Goal: Transaction & Acquisition: Purchase product/service

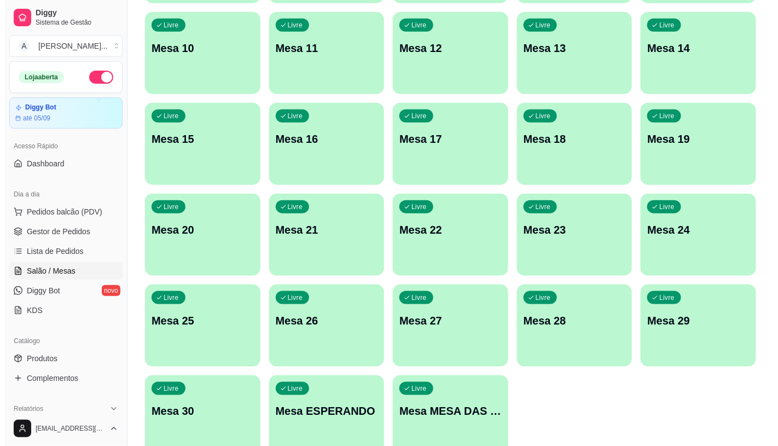
scroll to position [304, 0]
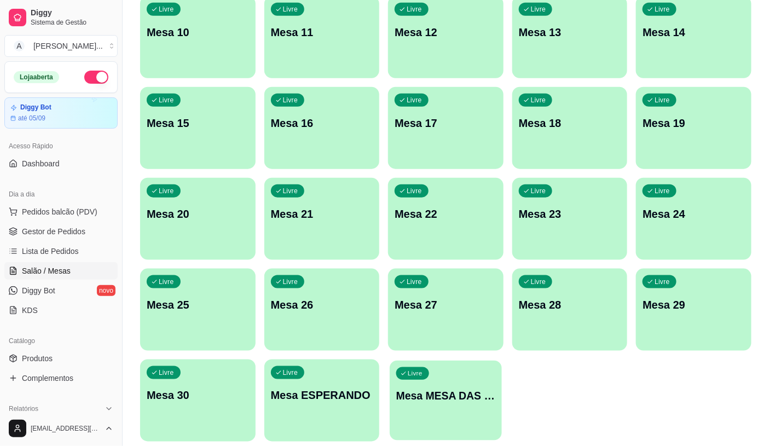
click at [462, 403] on div "Livre Mesa MESA DAS COMANDAS" at bounding box center [446, 394] width 112 height 67
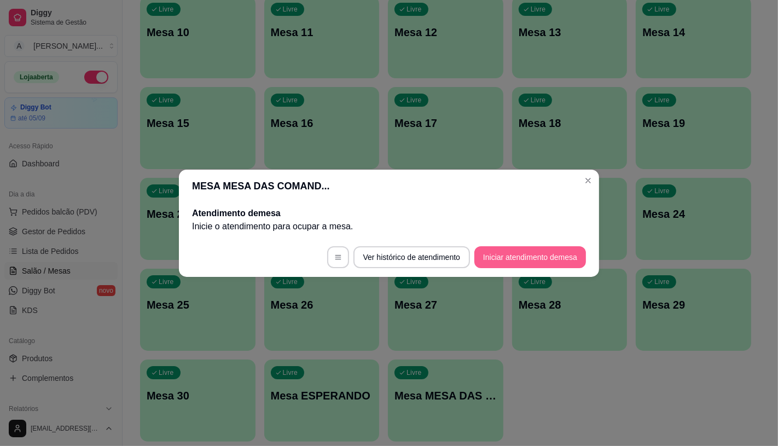
click at [516, 259] on button "Iniciar atendimento de mesa" at bounding box center [530, 257] width 112 height 22
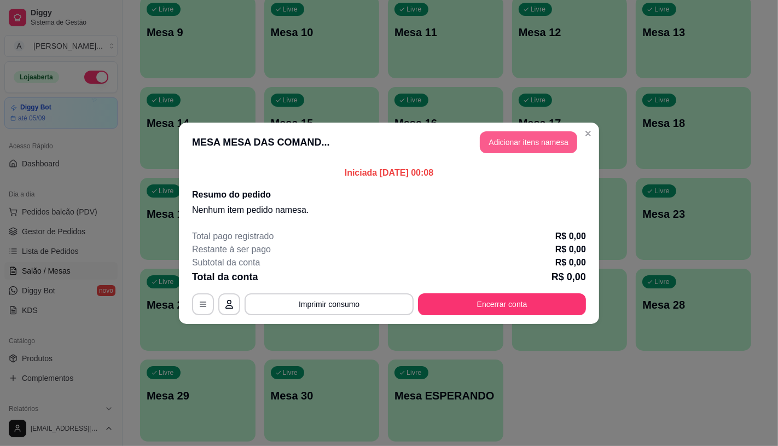
click at [522, 137] on button "Adicionar itens na mesa" at bounding box center [528, 142] width 97 height 22
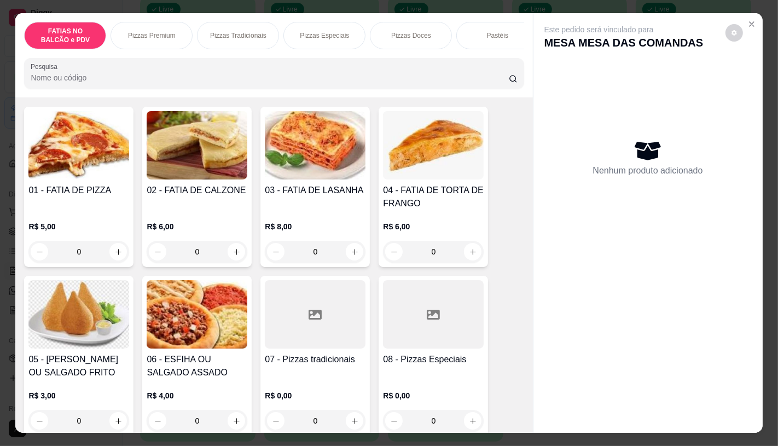
scroll to position [121, 0]
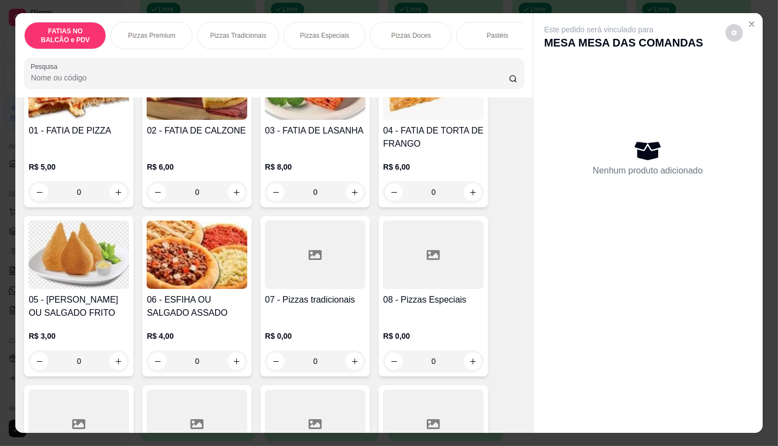
click at [411, 289] on div at bounding box center [433, 255] width 101 height 68
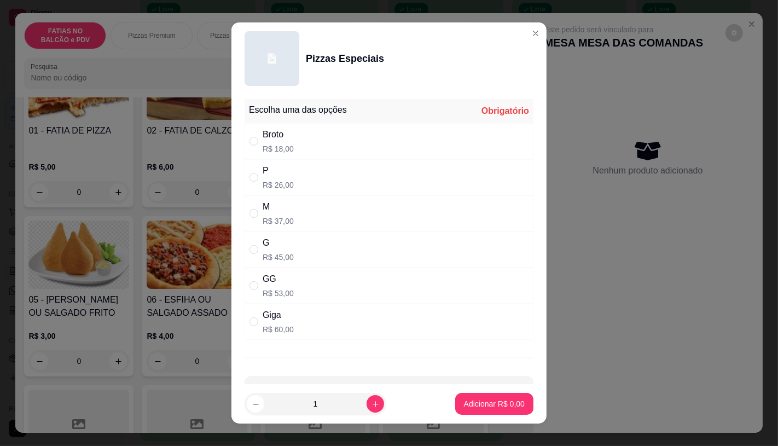
click at [282, 163] on div "P R$ 26,00" at bounding box center [389, 177] width 289 height 36
radio input "true"
click at [462, 414] on button "Adicionar R$ 26,00" at bounding box center [492, 404] width 83 height 22
type input "1"
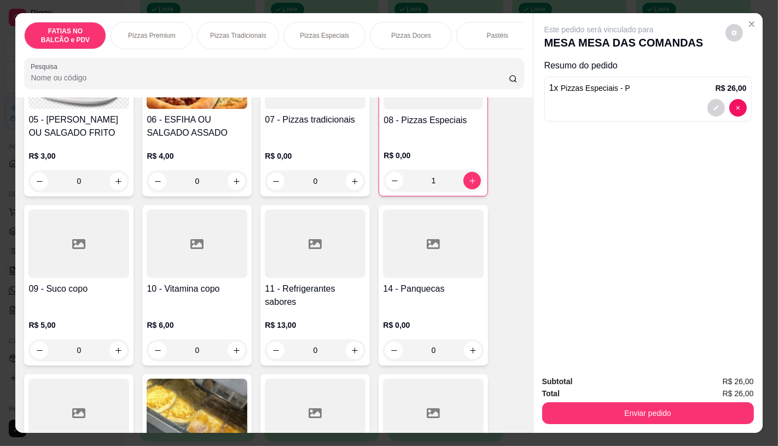
scroll to position [304, 0]
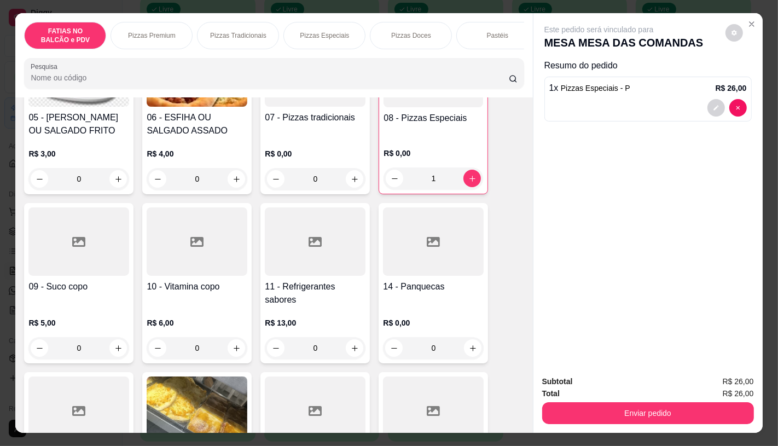
click at [293, 338] on div "R$ 13,00 0" at bounding box center [315, 338] width 101 height 42
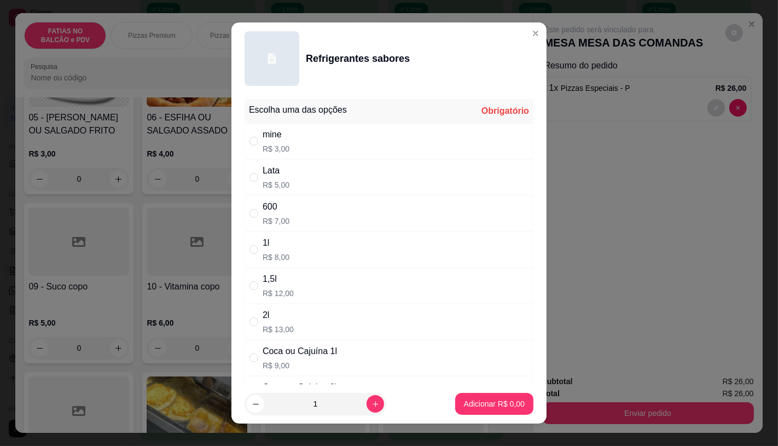
click at [296, 368] on p "R$ 9,00" at bounding box center [300, 365] width 74 height 11
radio input "true"
click at [491, 413] on button "Adicionar R$ 9,00" at bounding box center [494, 404] width 78 height 22
type input "1"
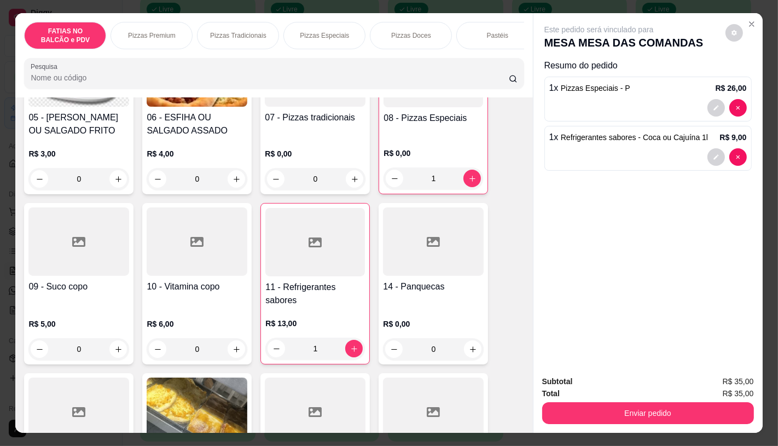
scroll to position [0, 1138]
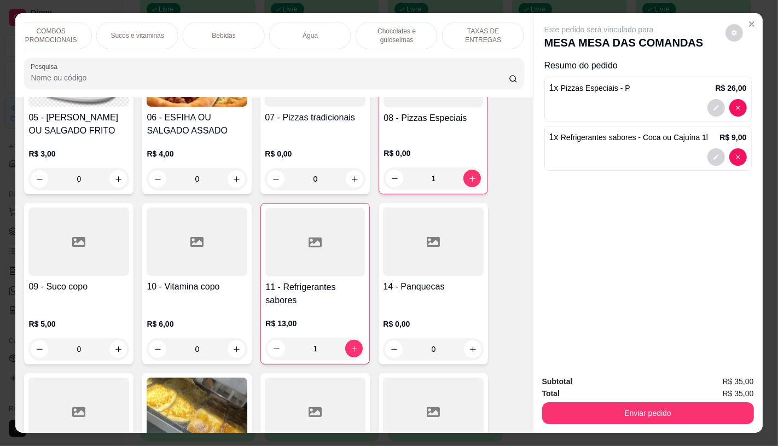
click at [482, 37] on div "TAXAS DE ENTREGAS" at bounding box center [483, 35] width 82 height 27
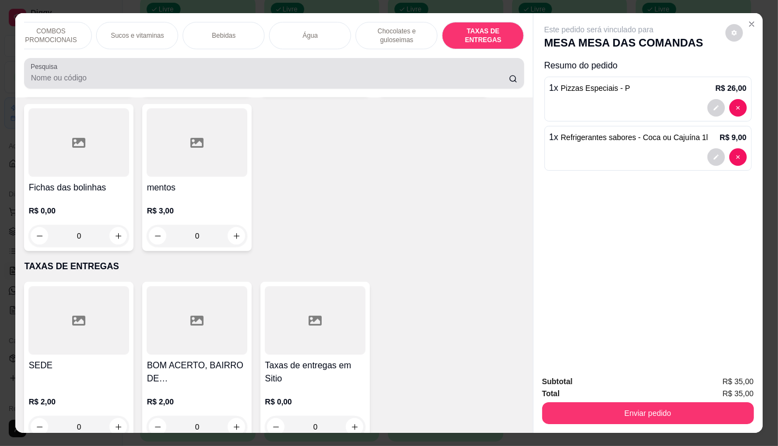
scroll to position [26, 0]
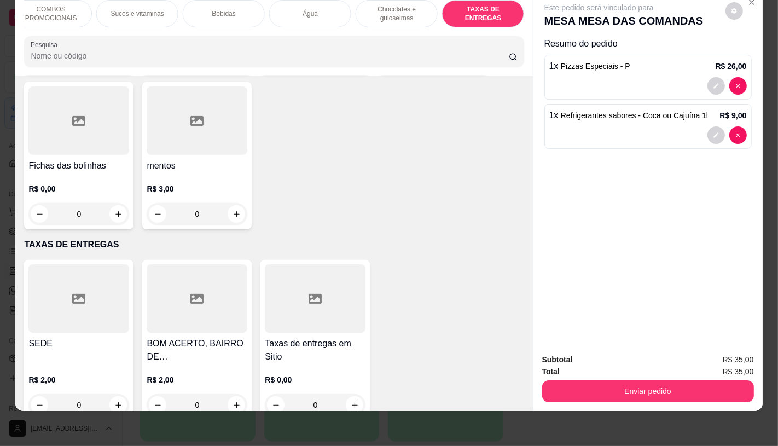
click at [118, 298] on div at bounding box center [78, 298] width 101 height 68
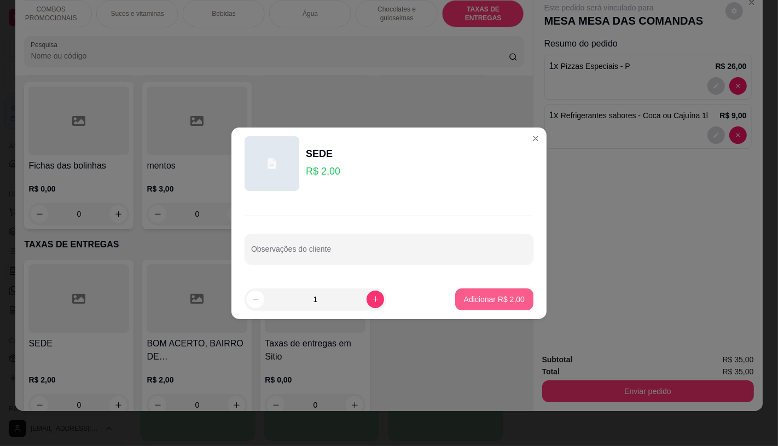
click at [495, 302] on p "Adicionar R$ 2,00" at bounding box center [494, 299] width 61 height 11
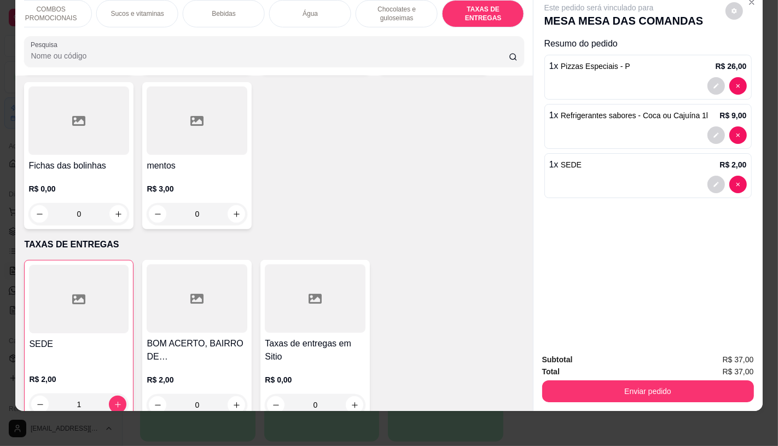
click at [489, 10] on div "TAXAS DE ENTREGAS" at bounding box center [483, 13] width 82 height 27
click at [68, 302] on div at bounding box center [79, 299] width 100 height 68
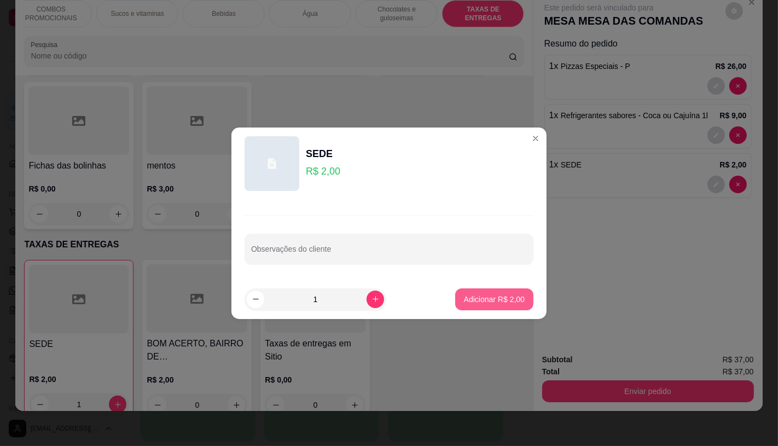
click at [468, 302] on p "Adicionar R$ 2,00" at bounding box center [494, 299] width 61 height 11
type input "2"
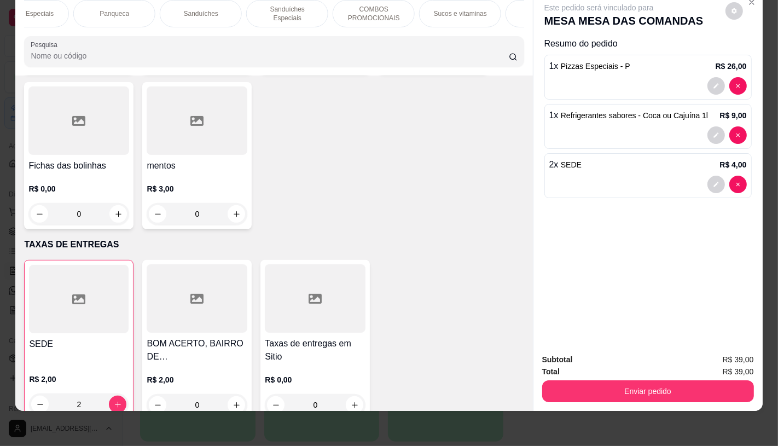
scroll to position [0, 802]
click at [227, 9] on div "Sanduíches" at bounding box center [214, 13] width 82 height 27
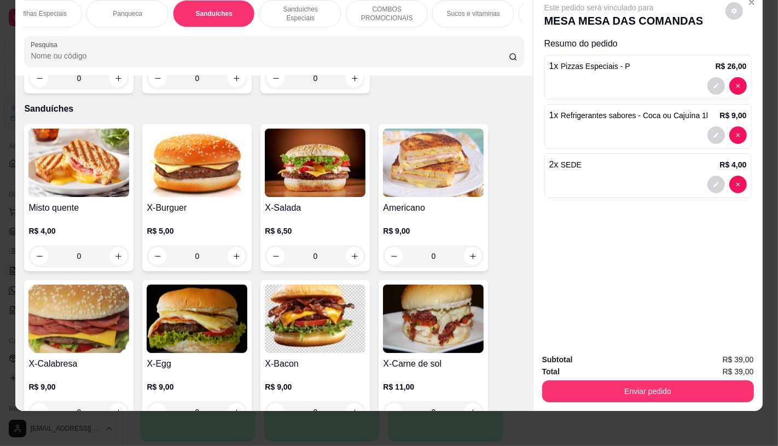
click at [352, 245] on div "0" at bounding box center [315, 256] width 101 height 22
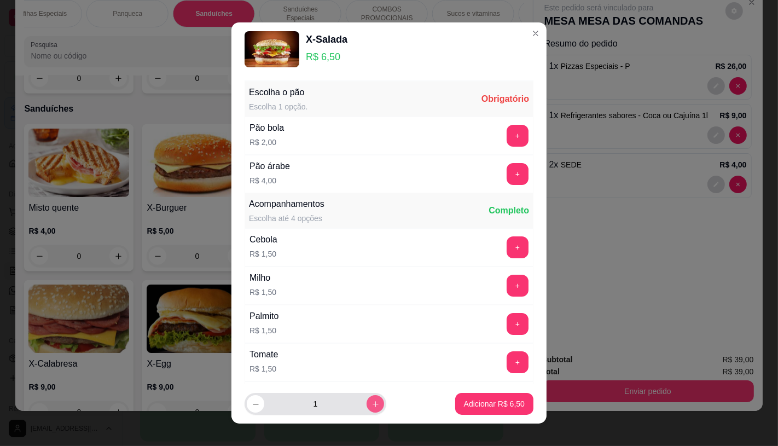
click at [372, 403] on icon "increase-product-quantity" at bounding box center [376, 404] width 8 height 8
type input "2"
click at [507, 172] on button "+" at bounding box center [518, 174] width 22 height 22
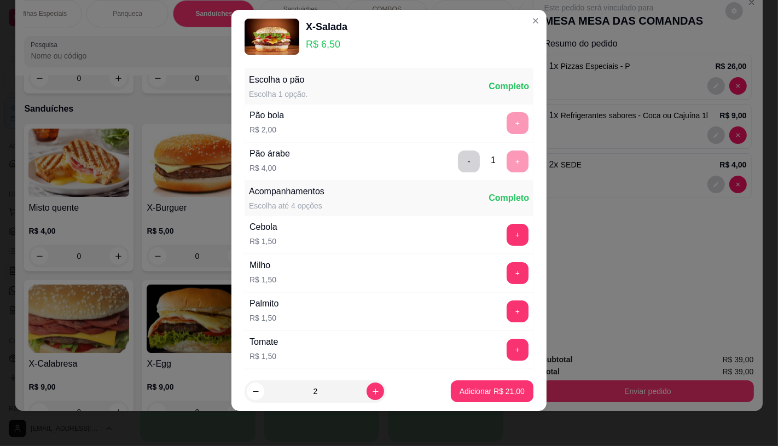
scroll to position [117, 0]
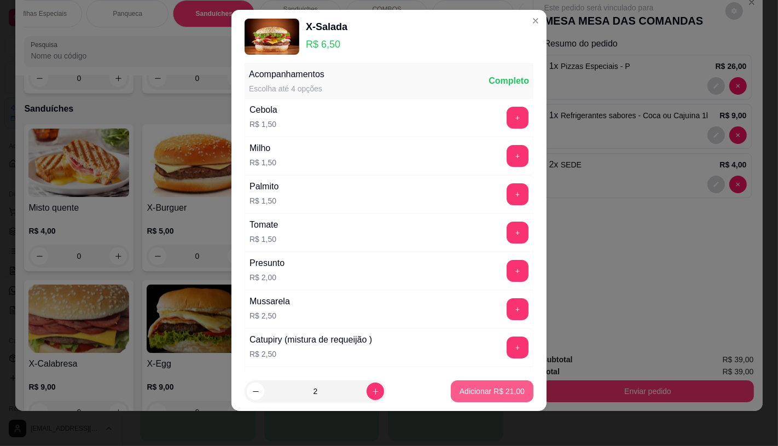
click at [501, 387] on p "Adicionar R$ 21,00" at bounding box center [492, 391] width 65 height 11
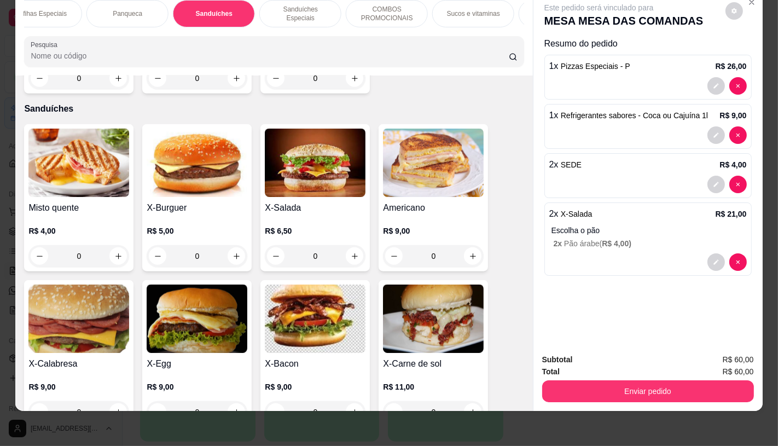
click at [575, 395] on div "Subtotal R$ 60,00 Total R$ 60,00 Enviar pedido" at bounding box center [648, 378] width 229 height 66
click at [575, 391] on button "Enviar pedido" at bounding box center [648, 391] width 212 height 22
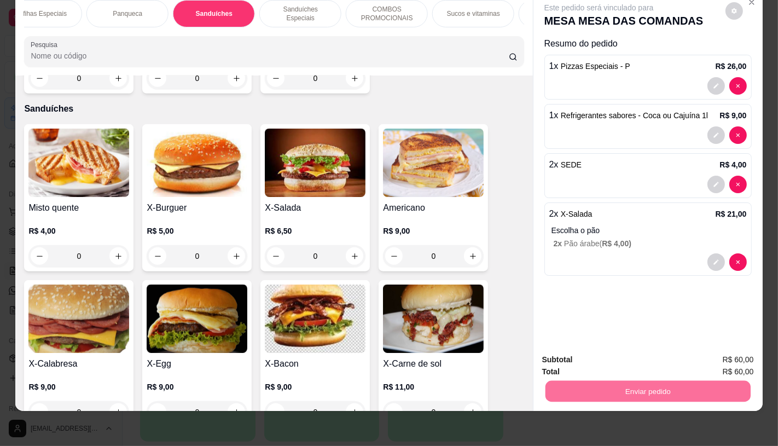
click at [593, 356] on button "Não registrar e enviar pedido" at bounding box center [611, 356] width 111 height 20
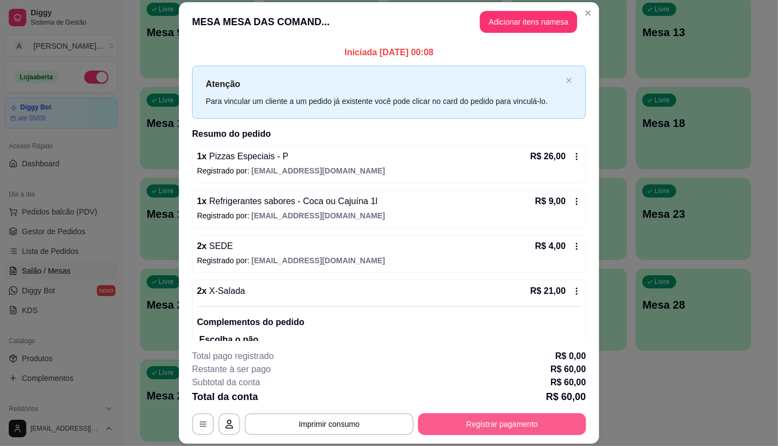
click at [555, 424] on button "Registrar pagamento" at bounding box center [502, 424] width 168 height 22
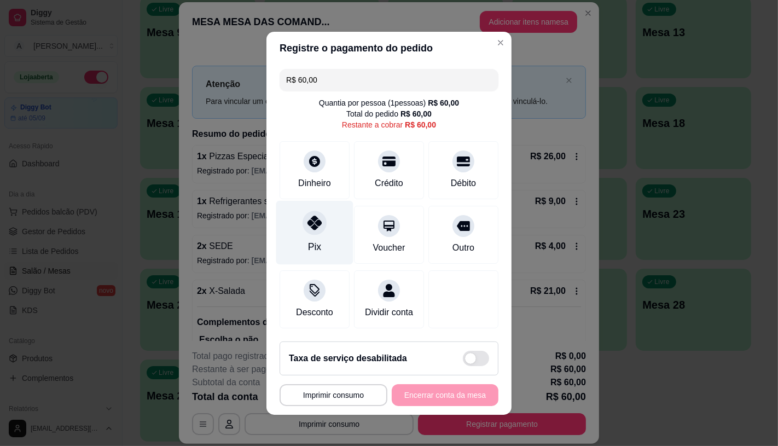
click at [298, 225] on div "Pix" at bounding box center [314, 232] width 77 height 64
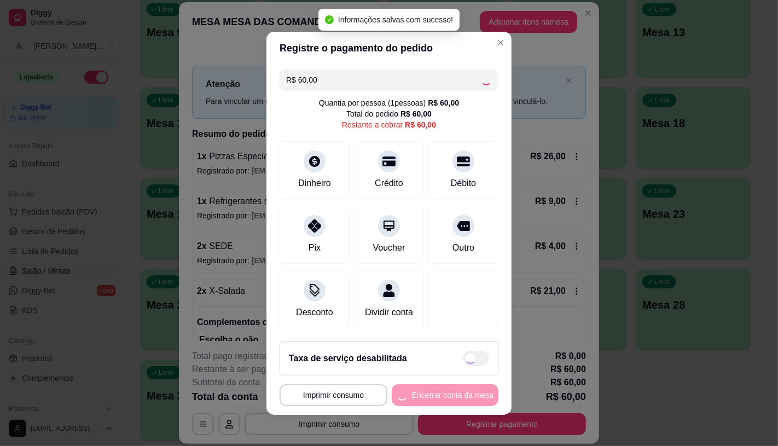
type input "R$ 0,00"
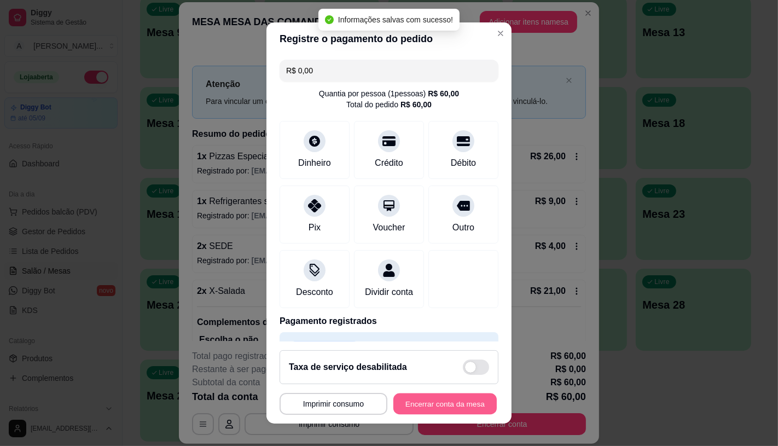
click at [453, 403] on button "Encerrar conta da mesa" at bounding box center [444, 403] width 103 height 21
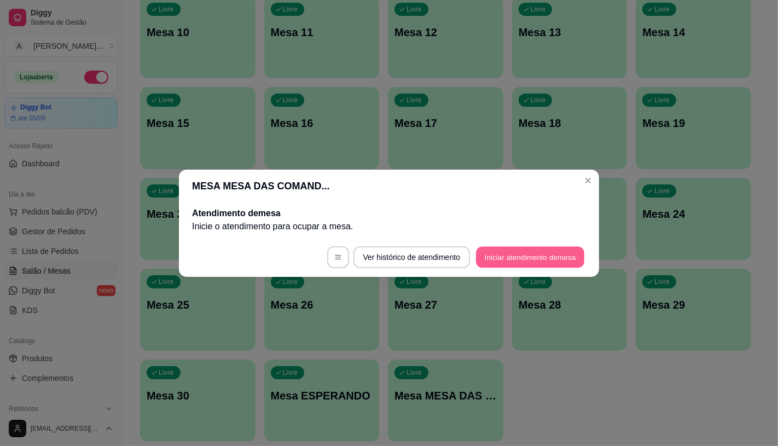
click at [528, 256] on button "Iniciar atendimento de mesa" at bounding box center [530, 256] width 108 height 21
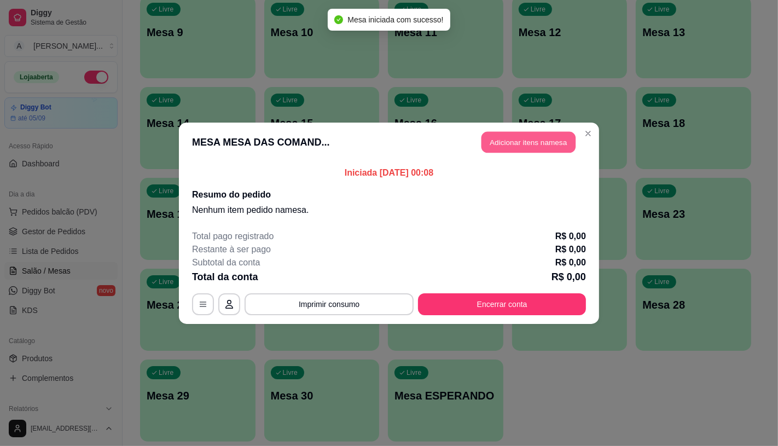
click at [534, 140] on button "Adicionar itens na mesa" at bounding box center [529, 141] width 94 height 21
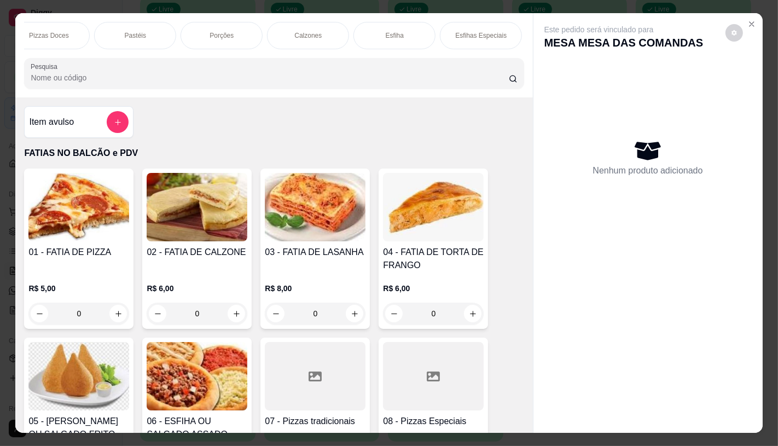
scroll to position [0, 343]
click at [171, 34] on div "Pastéis" at bounding box center [154, 35] width 82 height 27
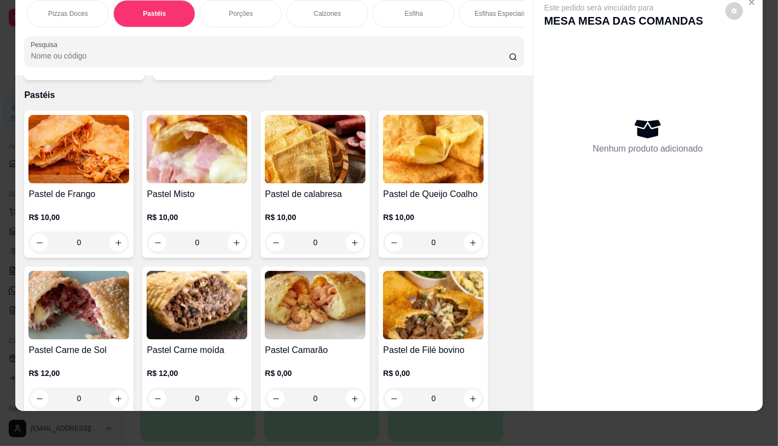
click at [35, 150] on img at bounding box center [78, 149] width 101 height 68
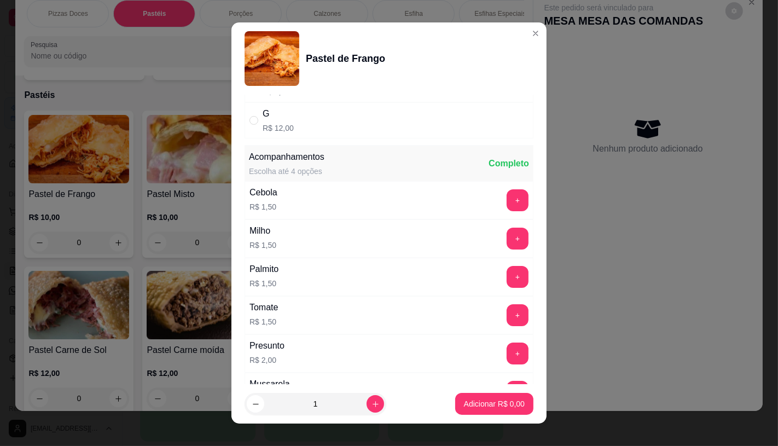
scroll to position [61, 0]
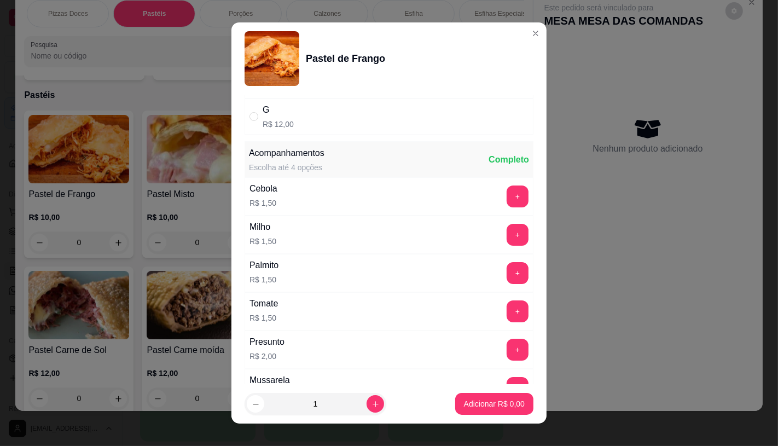
click at [269, 120] on p "R$ 12,00" at bounding box center [278, 124] width 31 height 11
radio input "true"
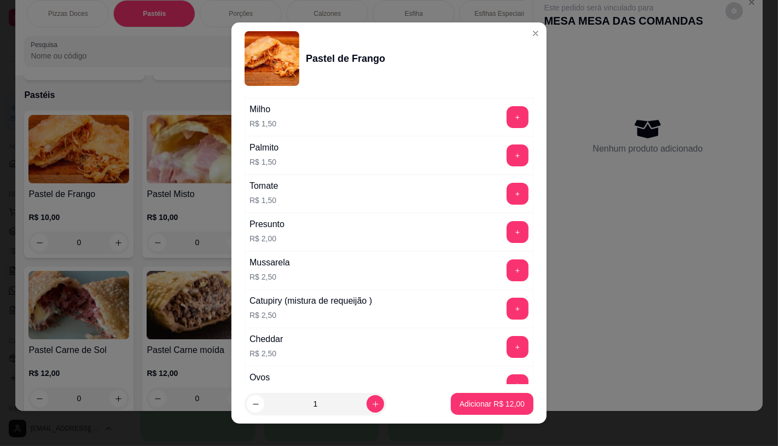
scroll to position [182, 0]
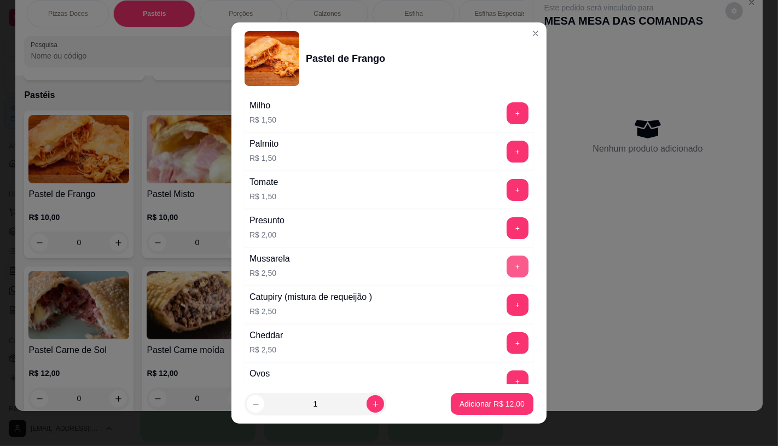
click at [507, 261] on button "+" at bounding box center [518, 267] width 22 height 22
click at [495, 413] on button "Adicionar R$ 14,50" at bounding box center [492, 404] width 83 height 22
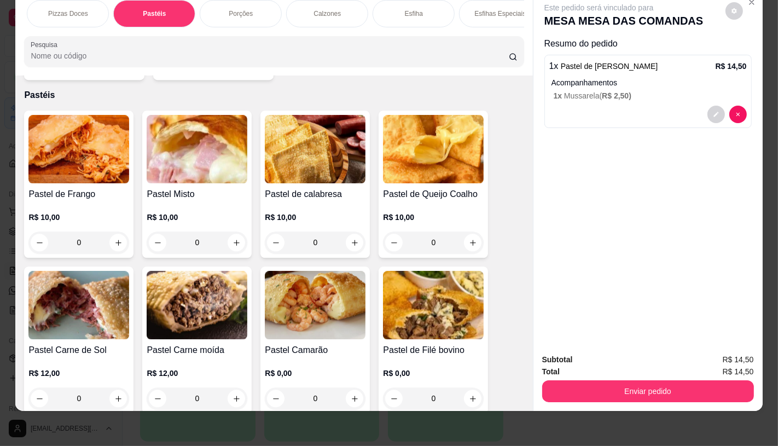
click at [105, 155] on img at bounding box center [78, 149] width 101 height 68
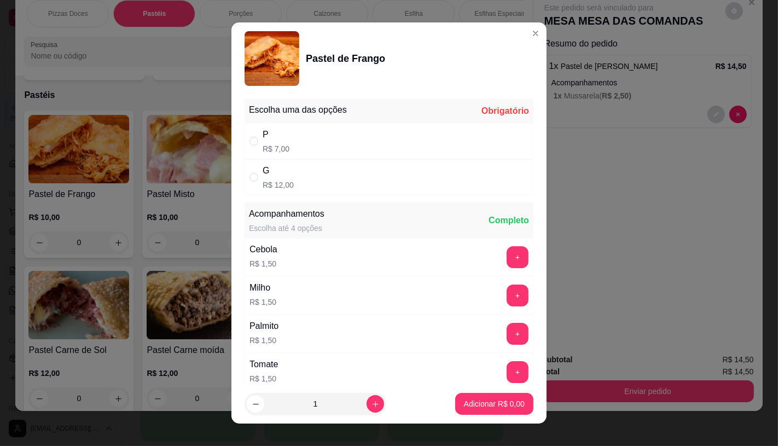
click at [314, 143] on div "P R$ 7,00" at bounding box center [389, 141] width 289 height 36
radio input "true"
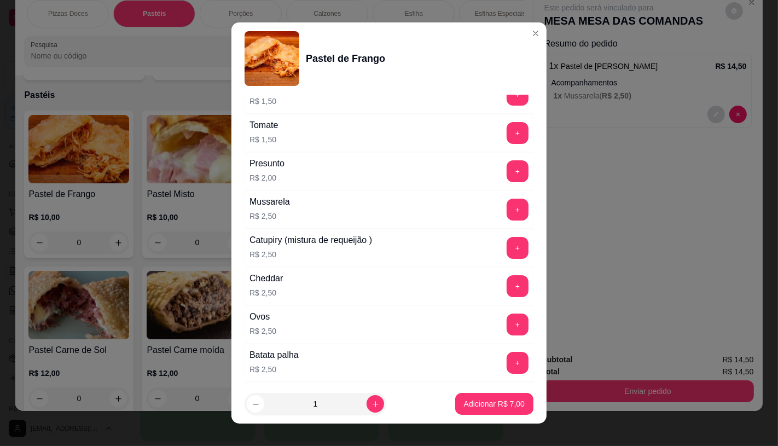
scroll to position [243, 0]
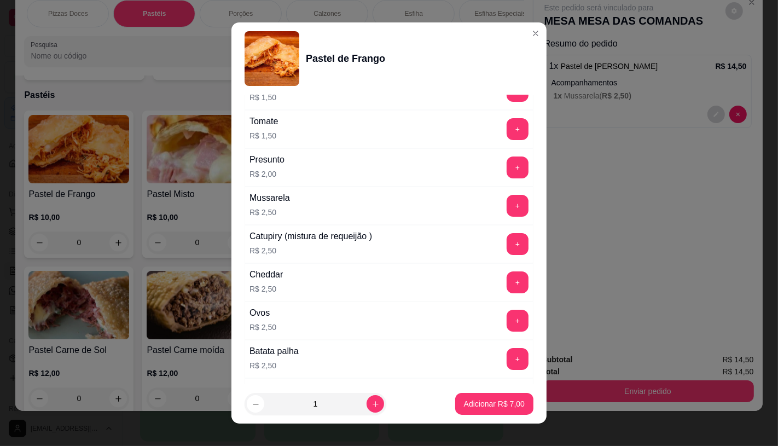
click at [276, 212] on p "R$ 2,50" at bounding box center [270, 212] width 40 height 11
click at [507, 215] on button "+" at bounding box center [517, 205] width 21 height 21
click at [473, 405] on p "Adicionar R$ 9,50" at bounding box center [494, 404] width 59 height 10
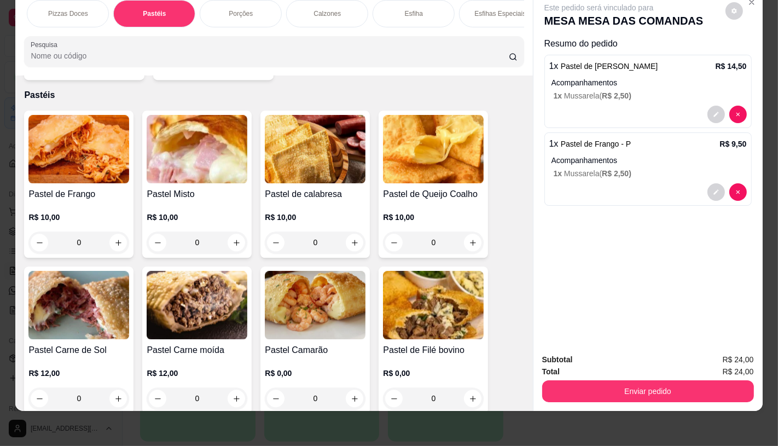
scroll to position [0, 0]
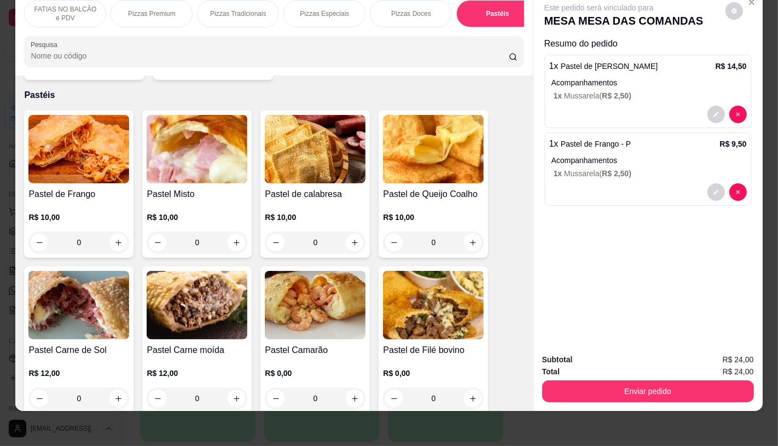
click at [34, 7] on p "FATIAS NO BALCÃO e PDV" at bounding box center [64, 14] width 63 height 18
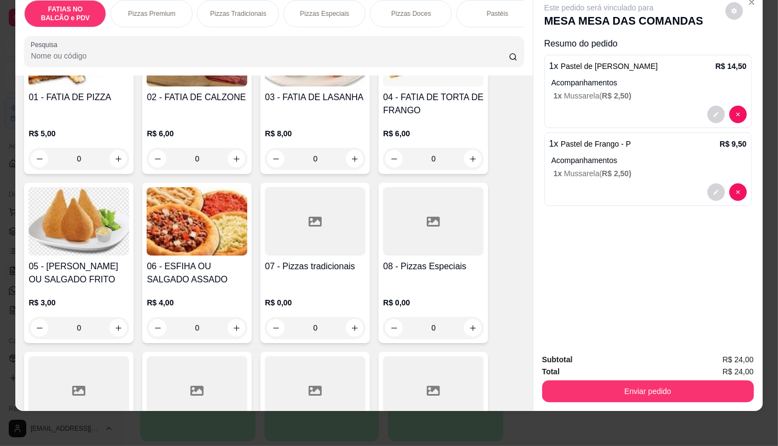
scroll to position [171, 0]
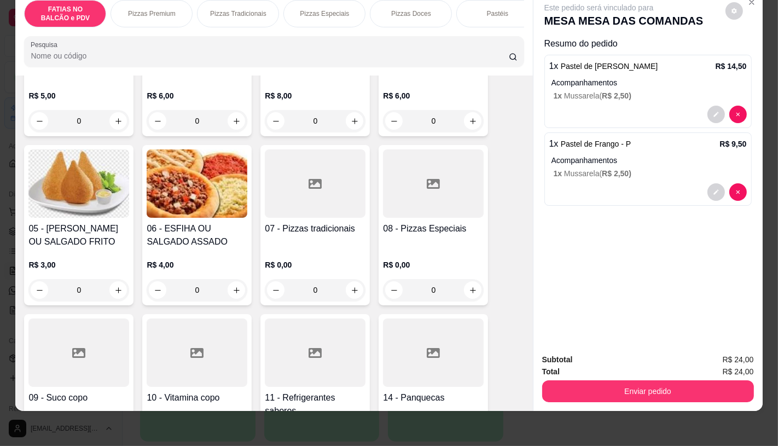
click at [327, 345] on div at bounding box center [315, 353] width 101 height 68
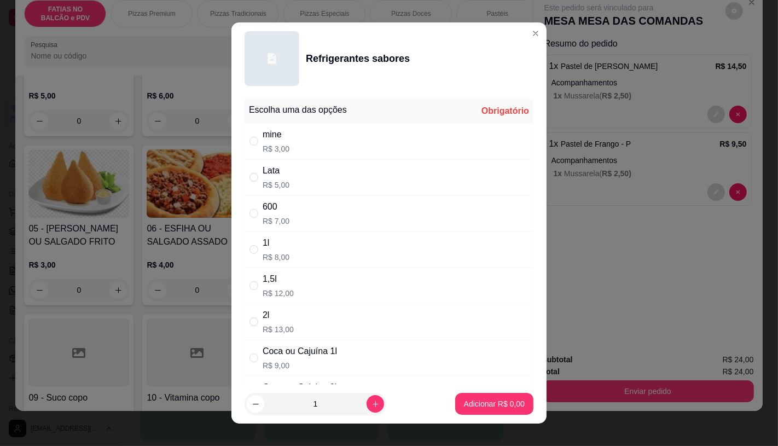
click at [264, 173] on div "Lata" at bounding box center [276, 170] width 27 height 13
radio input "true"
click at [465, 402] on p "Adicionar R$ 5,00" at bounding box center [494, 404] width 59 height 10
type input "1"
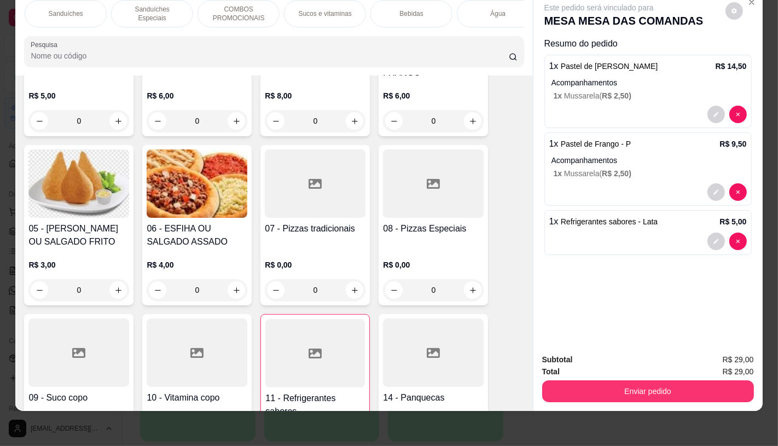
scroll to position [0, 1138]
click at [494, 15] on div "TAXAS DE ENTREGAS" at bounding box center [483, 13] width 82 height 27
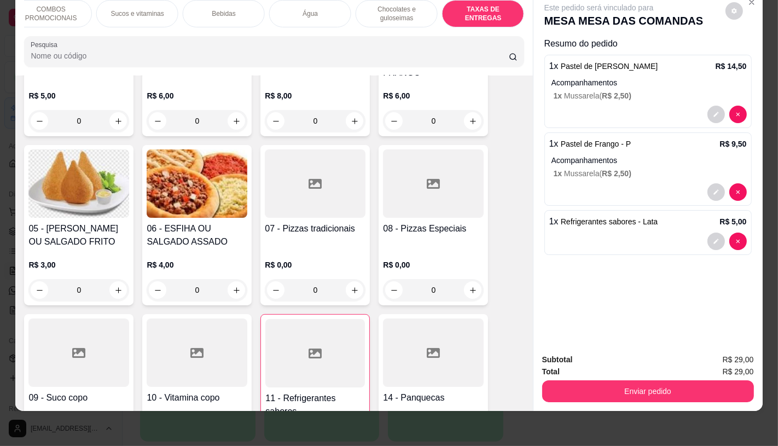
scroll to position [7320, 0]
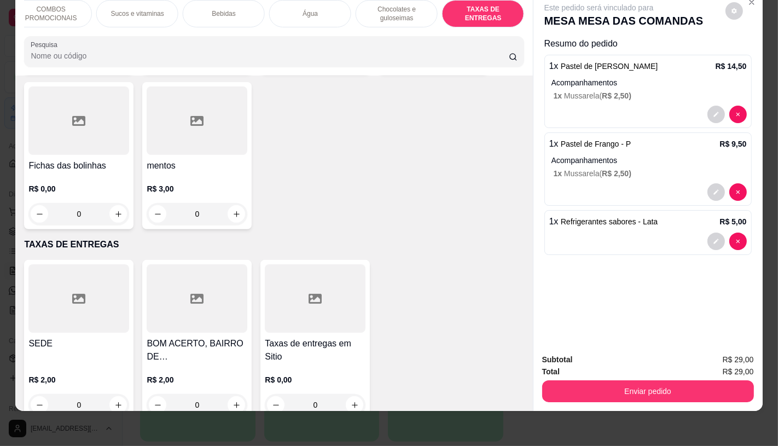
click at [83, 283] on div at bounding box center [78, 298] width 101 height 68
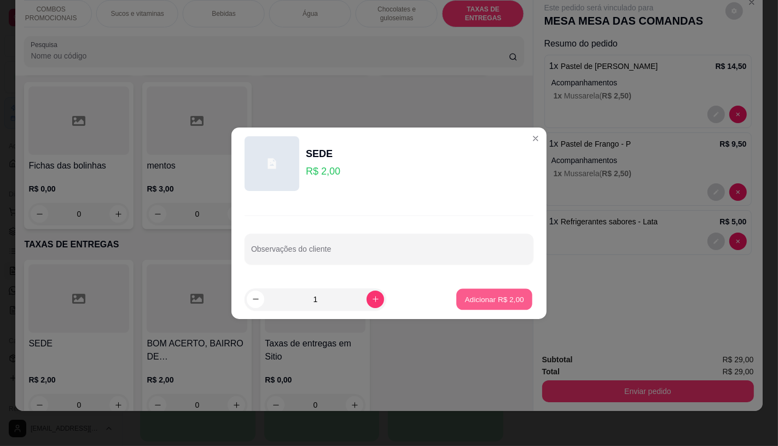
click at [478, 289] on button "Adicionar R$ 2,00" at bounding box center [494, 298] width 76 height 21
type input "1"
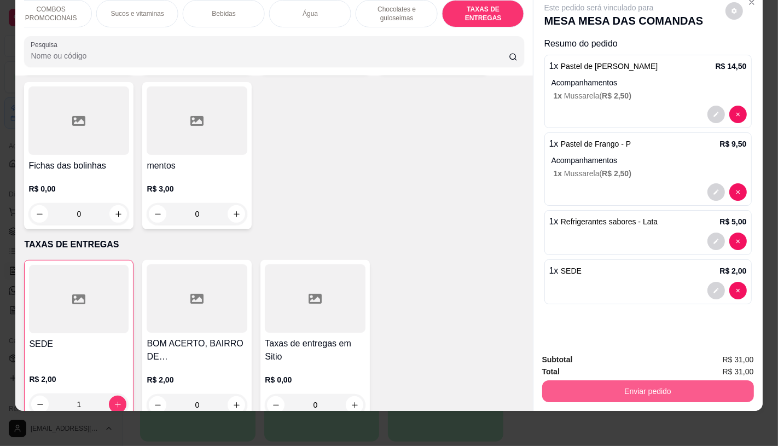
click at [597, 380] on button "Enviar pedido" at bounding box center [648, 391] width 212 height 22
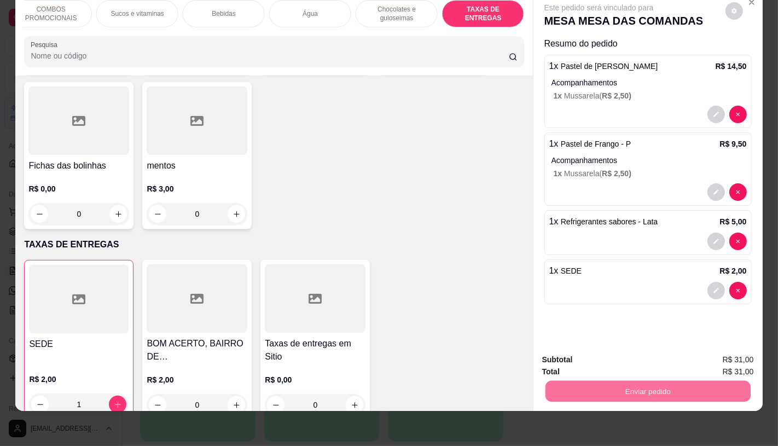
click at [577, 357] on button "Não registrar e enviar pedido" at bounding box center [611, 356] width 114 height 21
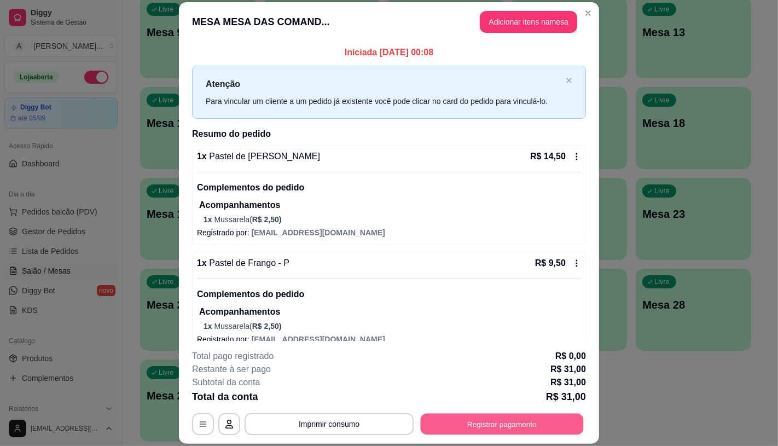
click at [482, 435] on button "Registrar pagamento" at bounding box center [502, 424] width 163 height 21
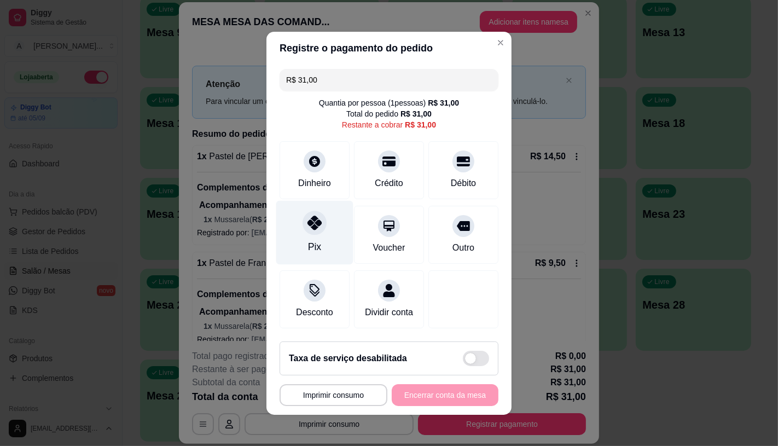
click at [311, 217] on icon at bounding box center [315, 223] width 14 height 14
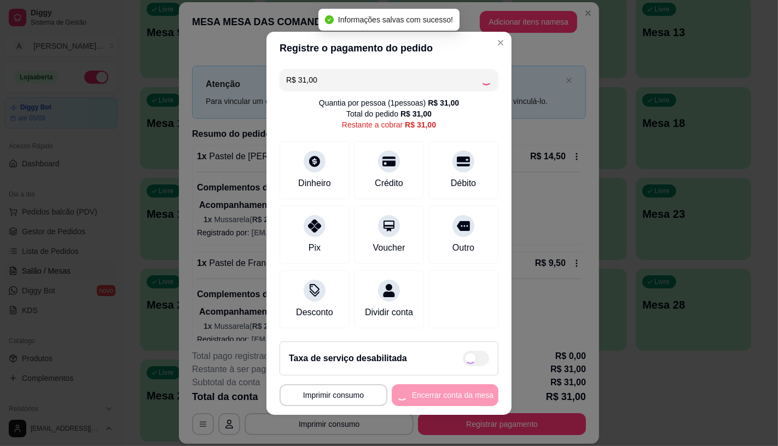
type input "R$ 0,00"
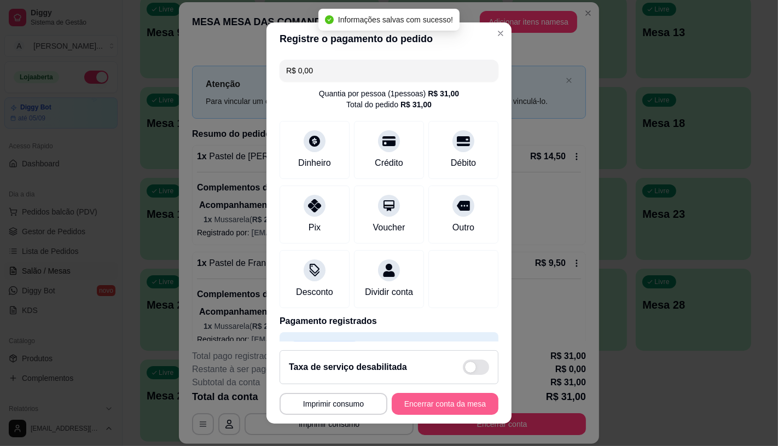
click at [418, 406] on button "Encerrar conta da mesa" at bounding box center [445, 404] width 107 height 22
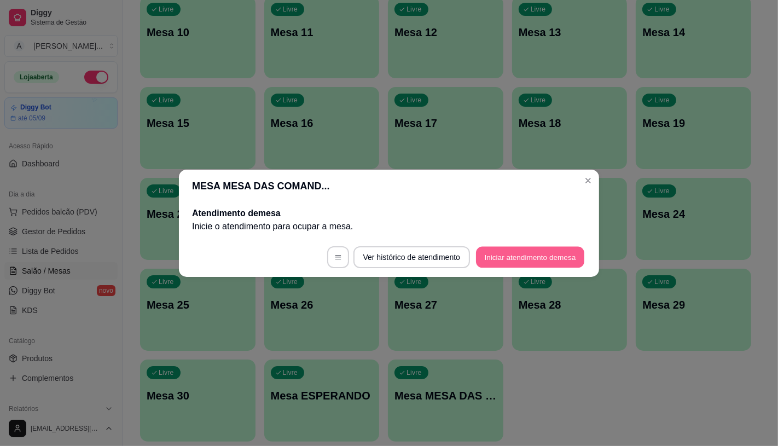
click at [553, 258] on button "Iniciar atendimento de mesa" at bounding box center [530, 256] width 108 height 21
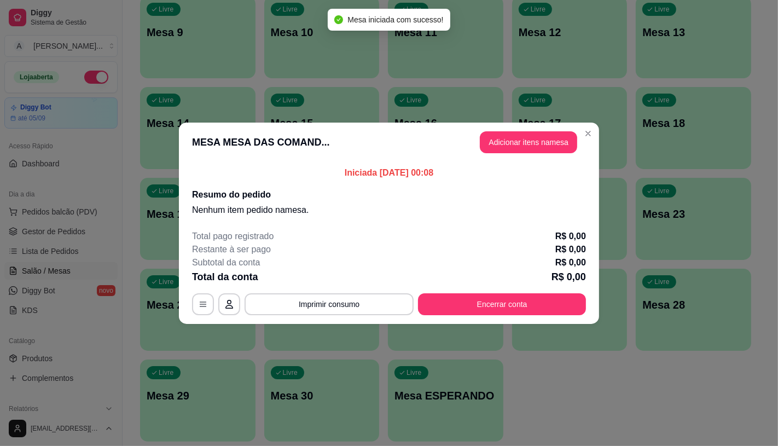
click at [524, 155] on header "MESA MESA DAS COMAND... Adicionar itens na mesa" at bounding box center [389, 142] width 420 height 39
click at [524, 146] on button "Adicionar itens na mesa" at bounding box center [528, 142] width 97 height 22
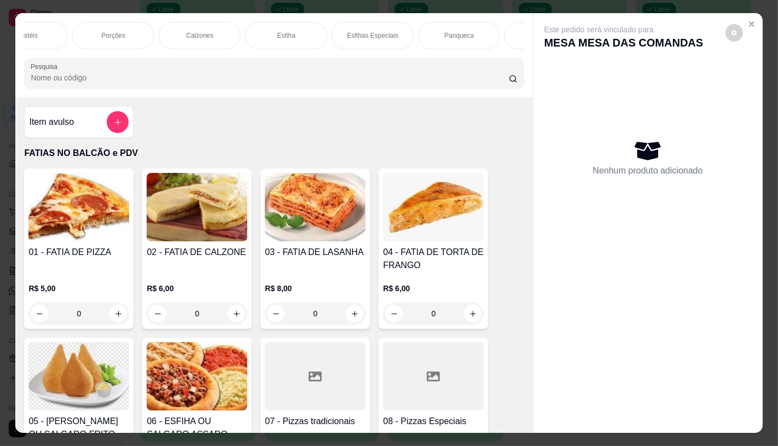
scroll to position [0, 569]
click at [451, 31] on p "Sanduíches" at bounding box center [447, 35] width 34 height 9
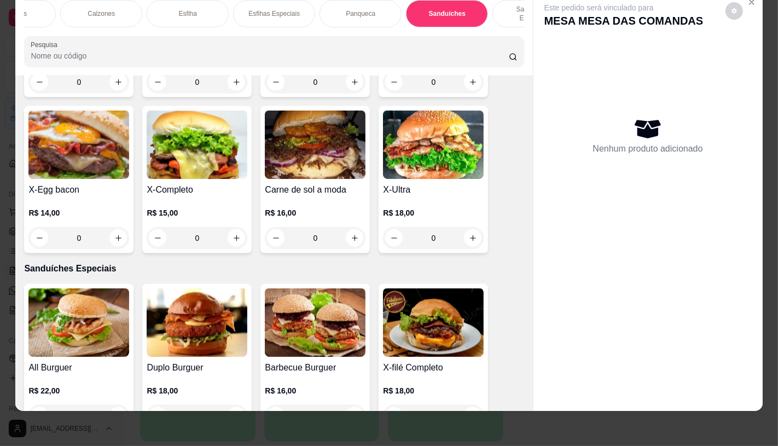
scroll to position [4971, 0]
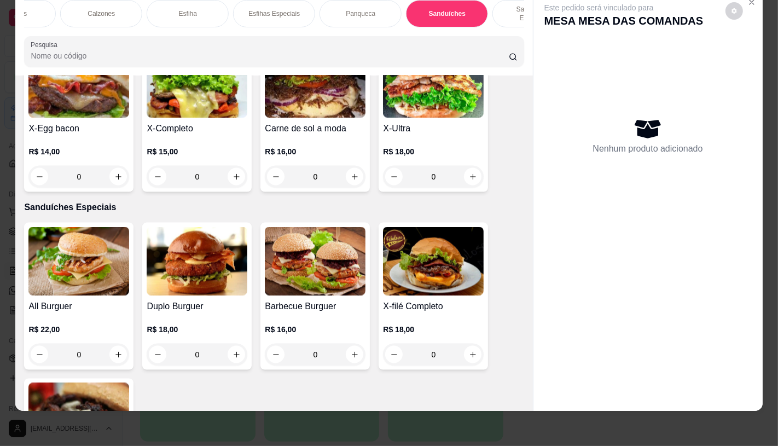
click at [217, 258] on img at bounding box center [197, 261] width 101 height 68
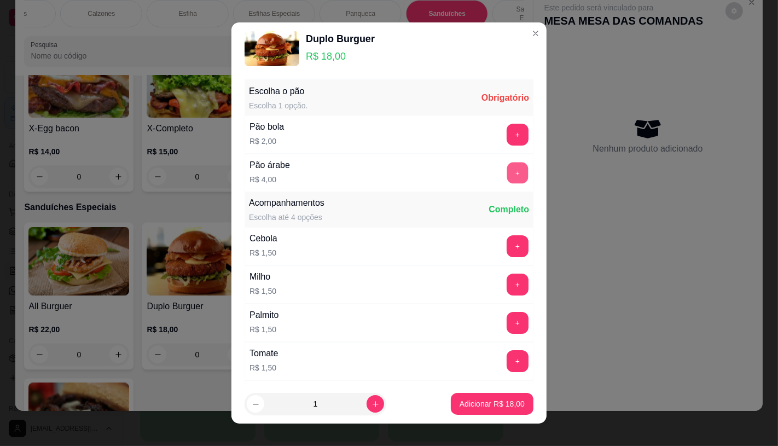
click at [507, 169] on button "+" at bounding box center [517, 173] width 21 height 21
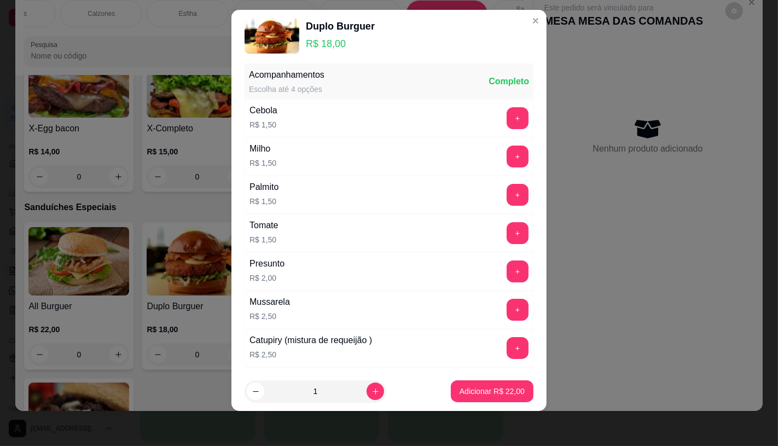
scroll to position [117, 0]
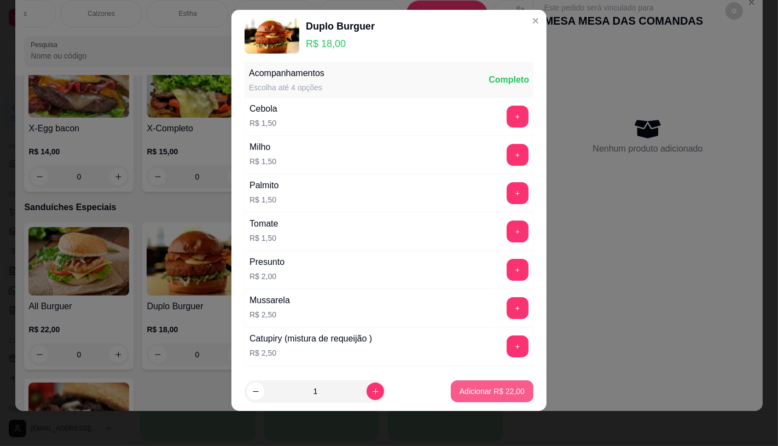
click at [489, 389] on p "Adicionar R$ 22,00" at bounding box center [492, 391] width 65 height 11
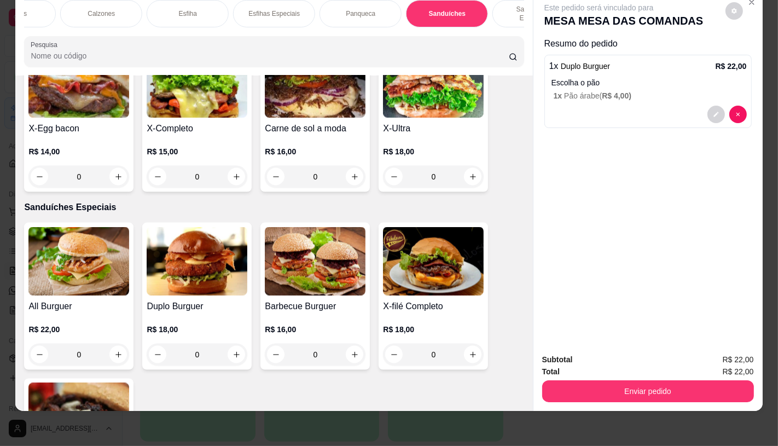
scroll to position [0, 16]
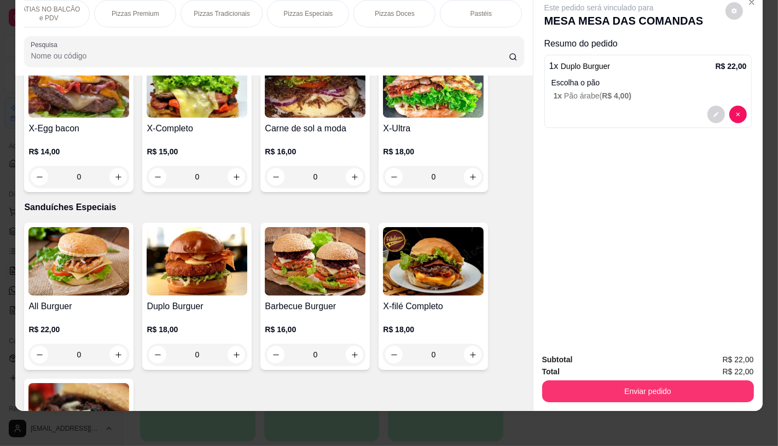
click at [49, 11] on p "FATIAS NO BALCÃO e PDV" at bounding box center [48, 14] width 63 height 18
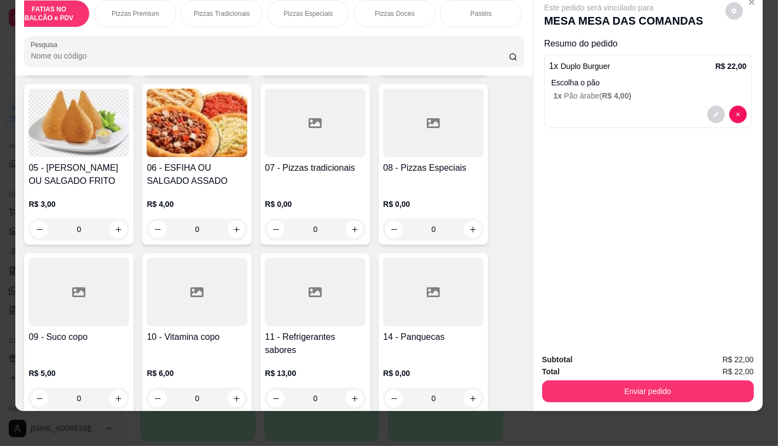
scroll to position [292, 0]
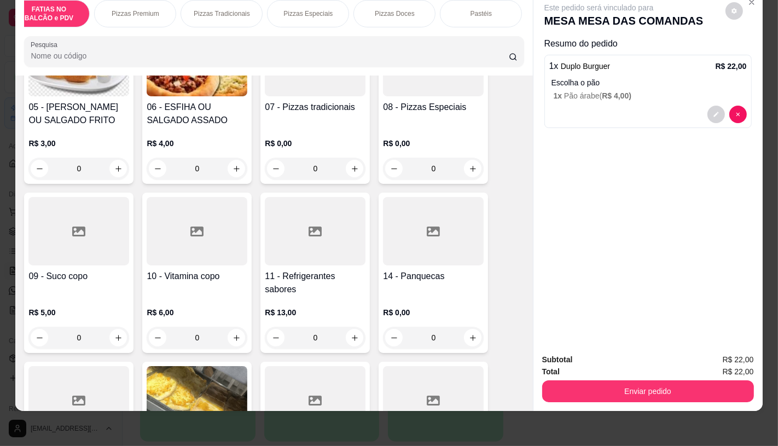
click at [283, 266] on div "11 - Refrigerantes sabores R$ 13,00 0" at bounding box center [314, 273] width 109 height 160
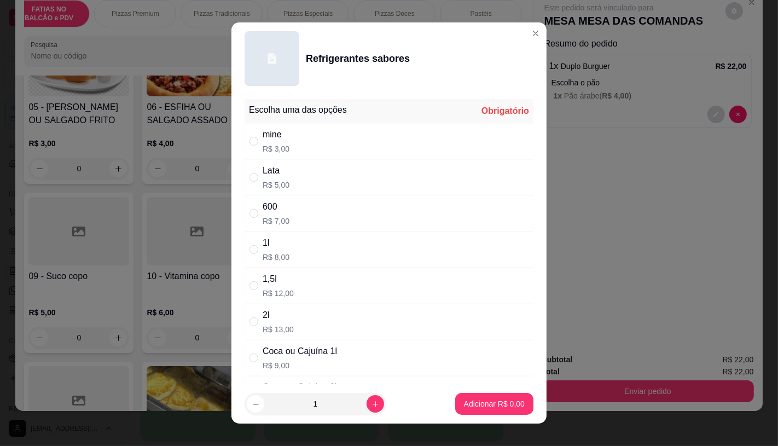
click at [276, 173] on div "Lata" at bounding box center [276, 170] width 27 height 13
radio input "true"
click at [477, 406] on p "Adicionar R$ 5,00" at bounding box center [494, 403] width 61 height 11
type input "1"
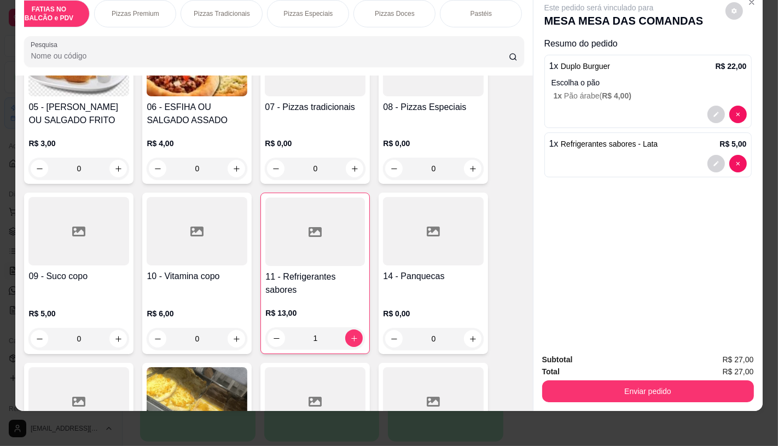
scroll to position [0, 1138]
click at [496, 8] on p "TAXAS DE ENTREGAS" at bounding box center [482, 14] width 63 height 18
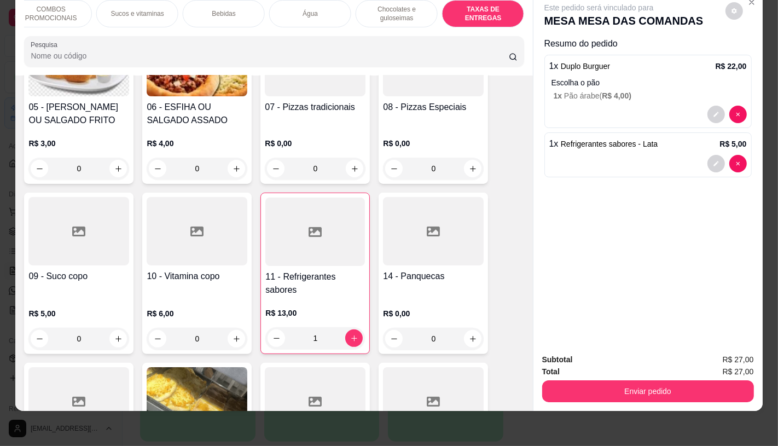
scroll to position [7320, 0]
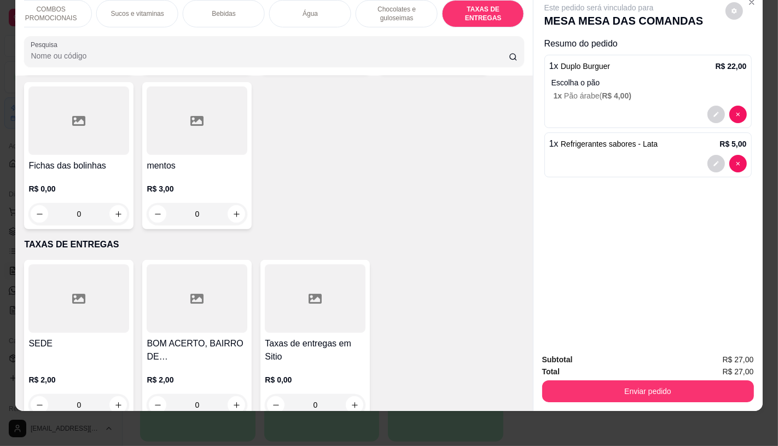
click at [97, 292] on div at bounding box center [78, 298] width 101 height 68
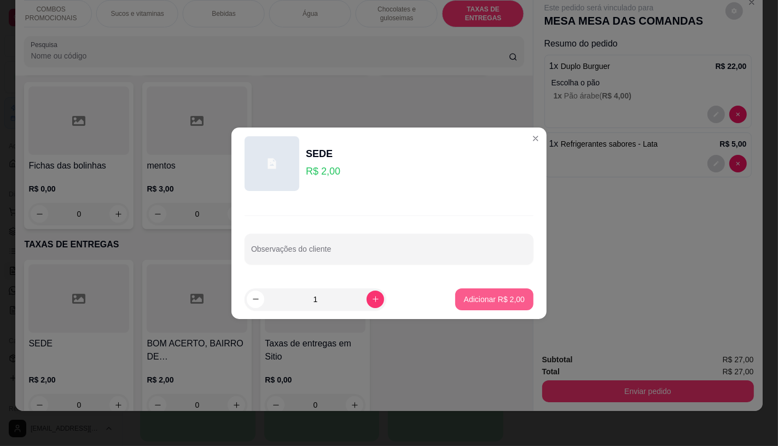
click at [464, 299] on p "Adicionar R$ 2,00" at bounding box center [494, 299] width 61 height 11
type input "1"
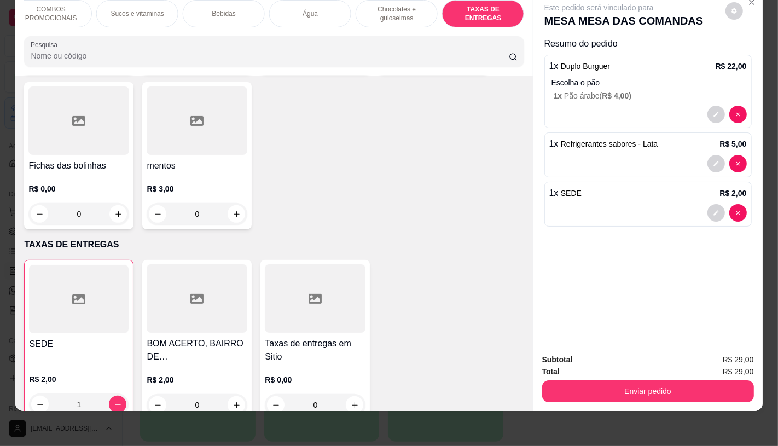
click at [619, 366] on div "Total R$ 29,00" at bounding box center [648, 372] width 212 height 12
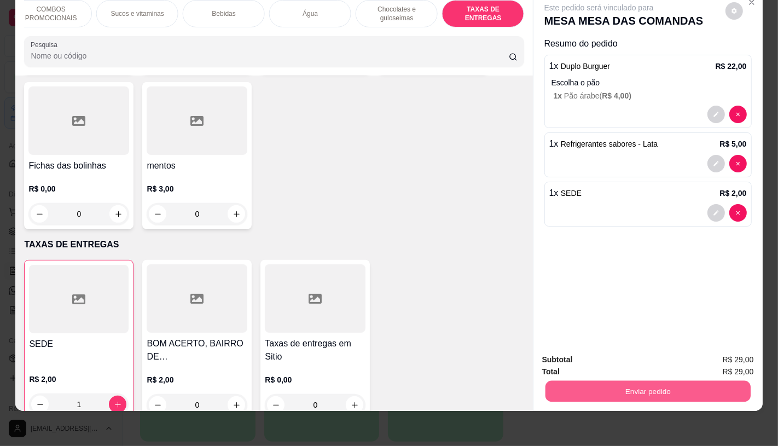
click at [598, 381] on button "Enviar pedido" at bounding box center [647, 390] width 205 height 21
click at [570, 362] on button "Não registrar e enviar pedido" at bounding box center [611, 356] width 114 height 21
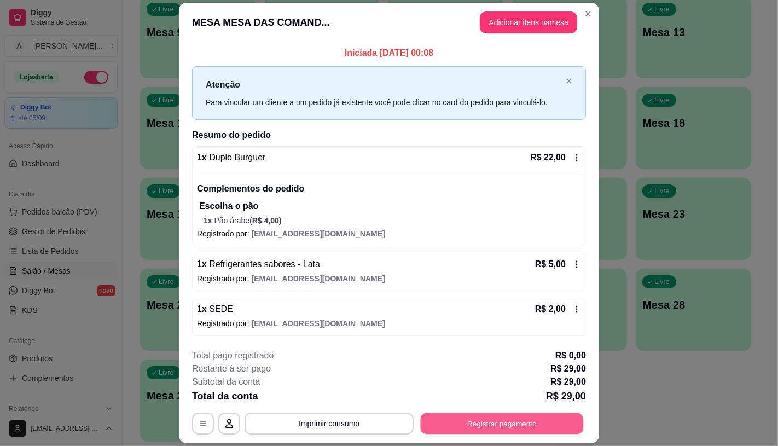
click at [534, 420] on button "Registrar pagamento" at bounding box center [502, 423] width 163 height 21
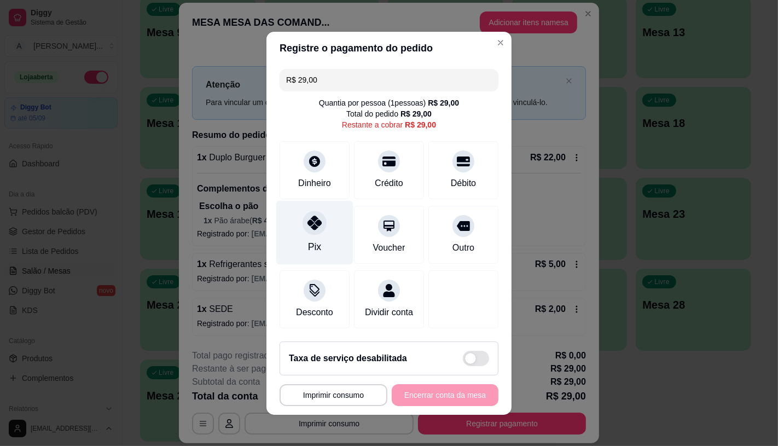
click at [319, 238] on div "Pix" at bounding box center [314, 232] width 77 height 64
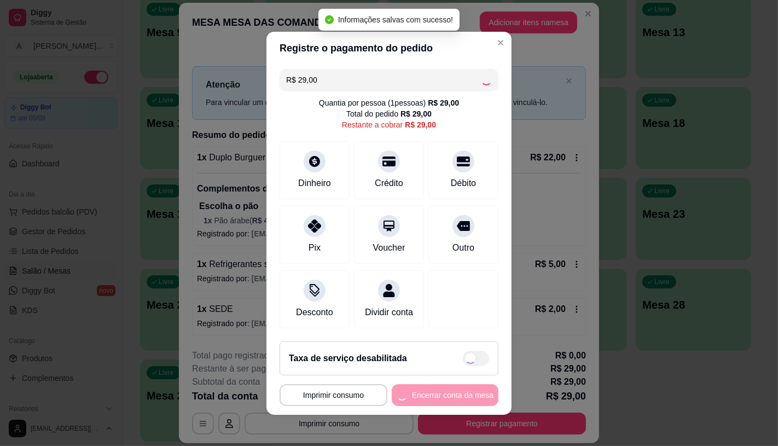
type input "R$ 0,00"
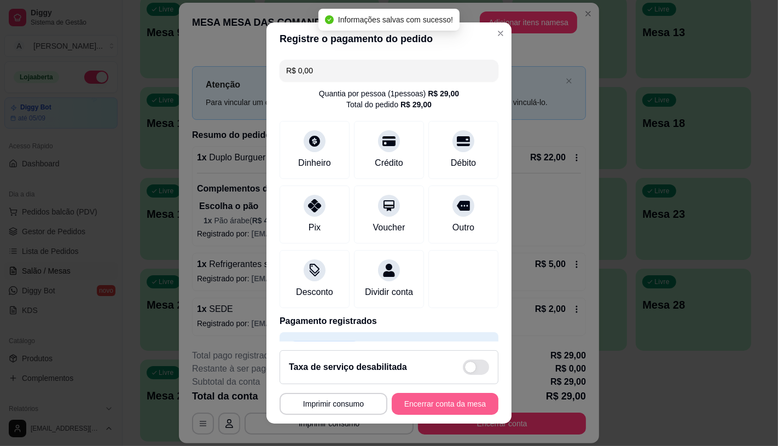
click at [419, 399] on button "Encerrar conta da mesa" at bounding box center [445, 404] width 107 height 22
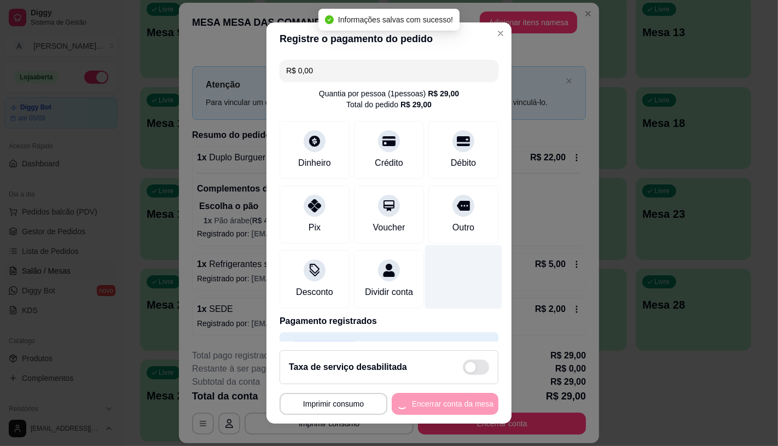
scroll to position [40, 0]
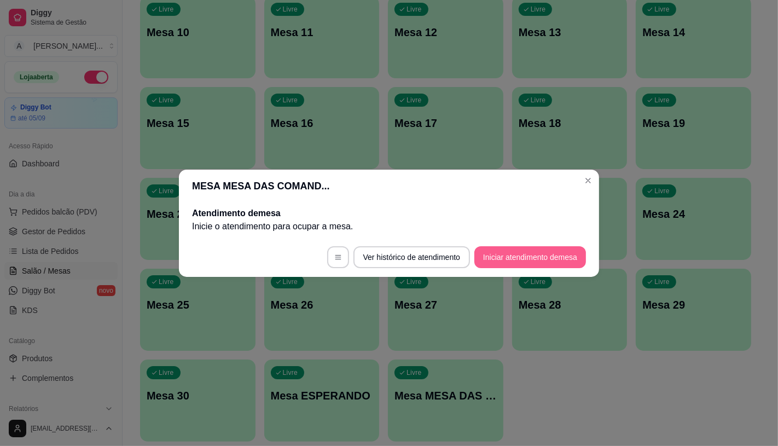
click at [502, 265] on button "Iniciar atendimento de mesa" at bounding box center [530, 257] width 112 height 22
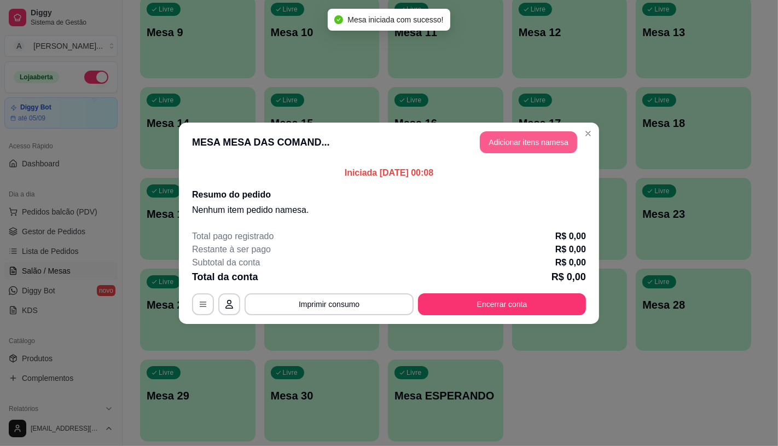
click at [511, 151] on button "Adicionar itens na mesa" at bounding box center [528, 142] width 97 height 22
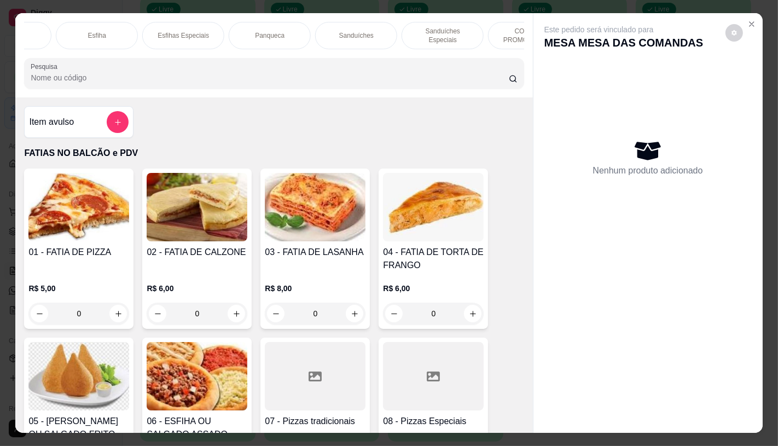
scroll to position [0, 675]
click at [242, 31] on p "Panqueca" at bounding box center [255, 35] width 30 height 9
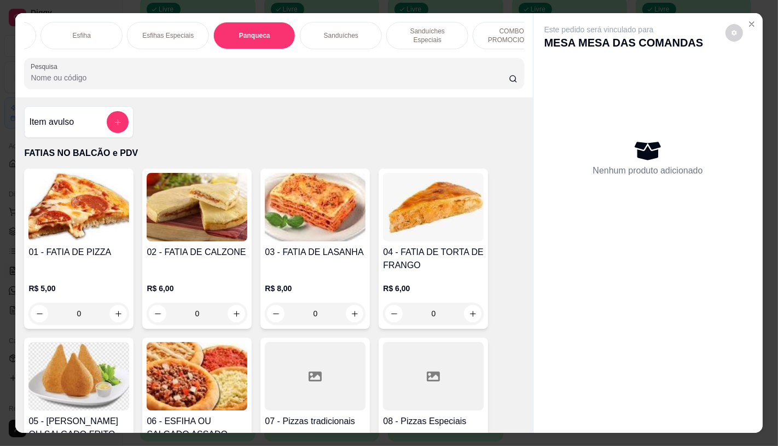
scroll to position [26, 0]
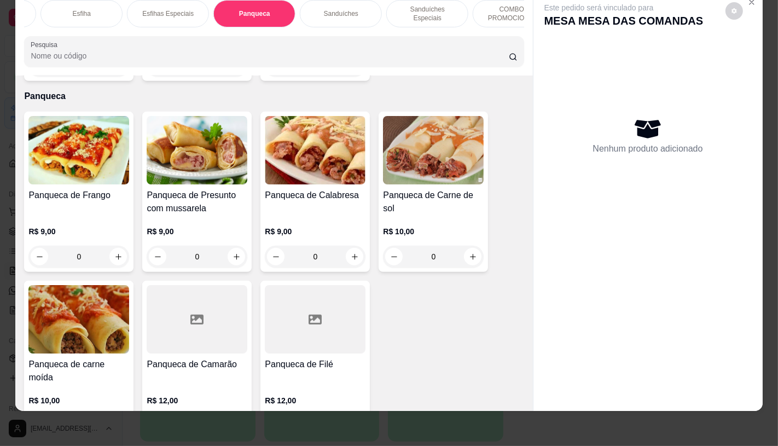
click at [67, 226] on p "R$ 9,00" at bounding box center [78, 231] width 101 height 11
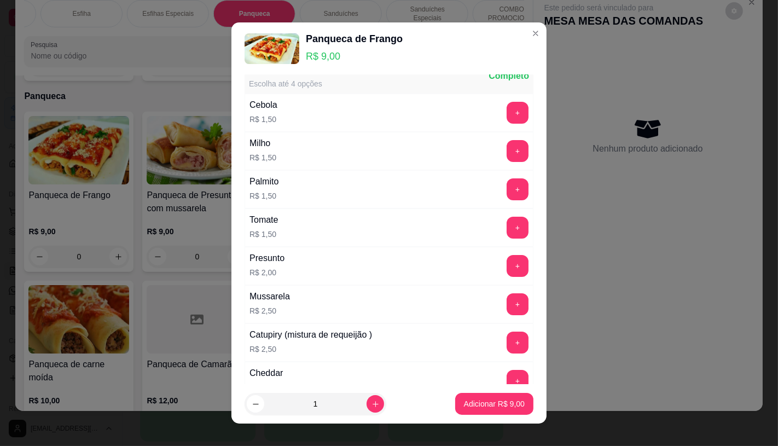
scroll to position [0, 0]
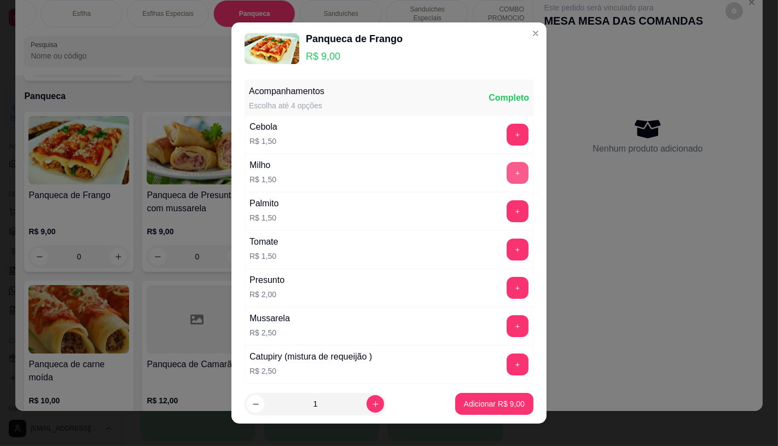
click at [507, 176] on button "+" at bounding box center [518, 173] width 22 height 22
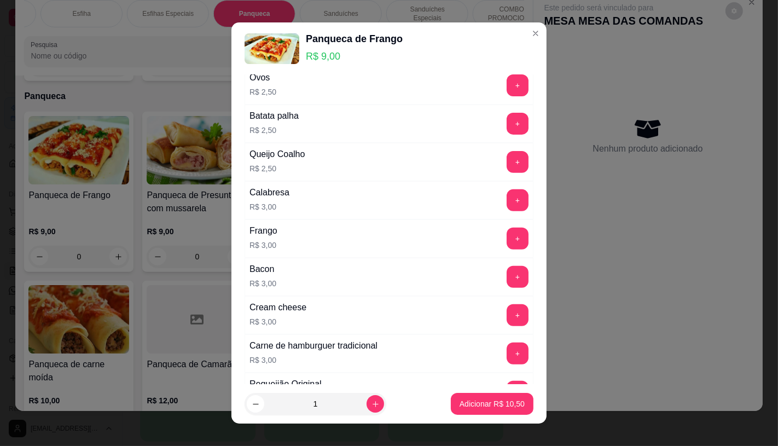
scroll to position [425, 0]
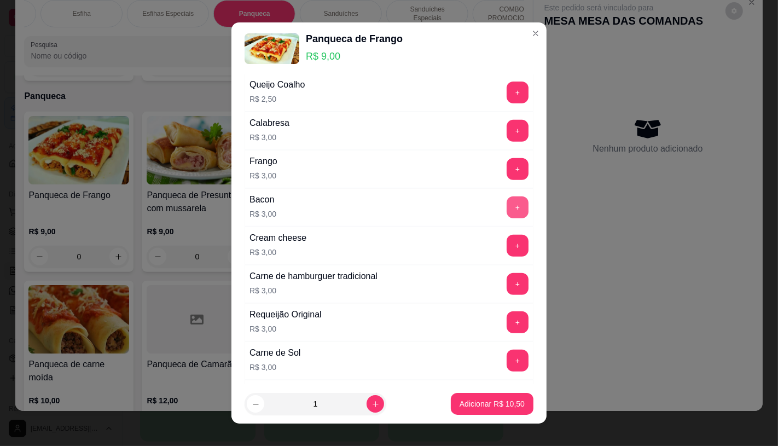
click at [507, 211] on button "+" at bounding box center [518, 207] width 22 height 22
click at [486, 401] on p "Adicionar R$ 13,50" at bounding box center [492, 403] width 65 height 11
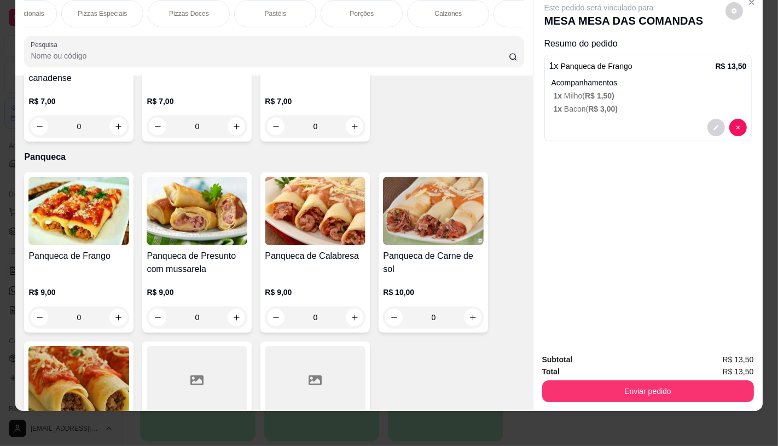
scroll to position [0, 0]
click at [44, 10] on p "FATIAS NO BALCÃO e PDV" at bounding box center [64, 14] width 63 height 18
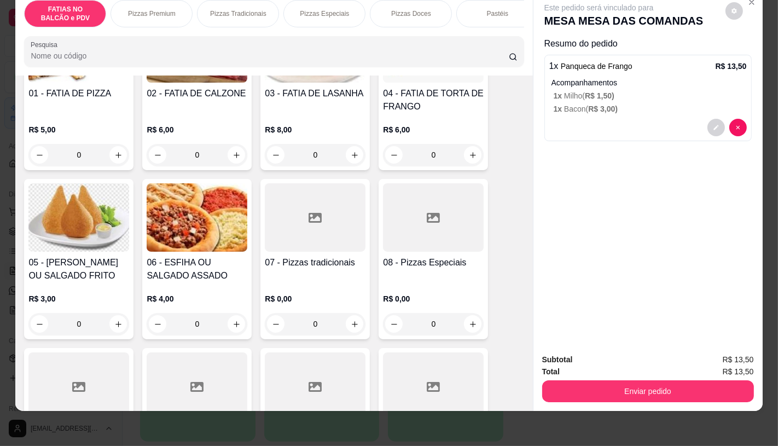
scroll to position [171, 0]
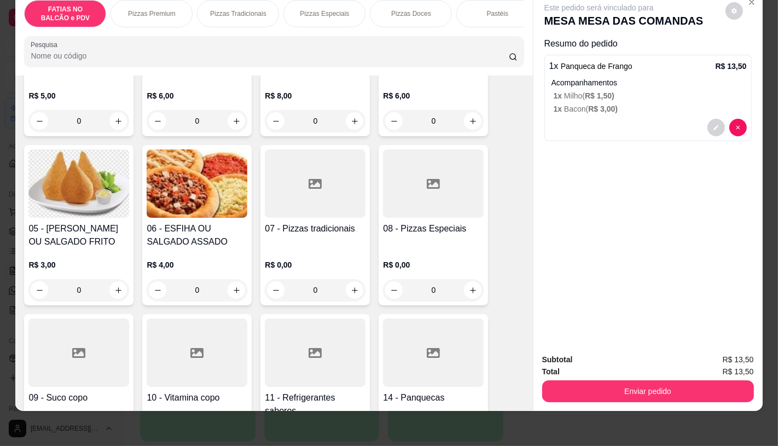
click at [319, 343] on div at bounding box center [315, 353] width 101 height 68
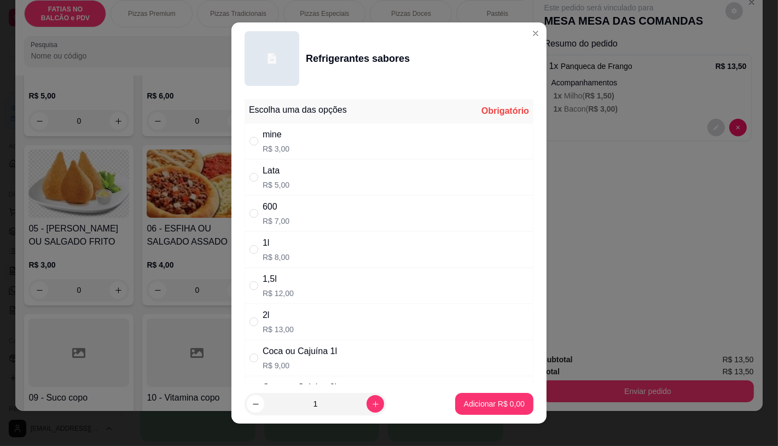
click at [277, 187] on p "R$ 5,00" at bounding box center [276, 185] width 27 height 11
radio input "true"
click at [500, 406] on p "Adicionar R$ 5,00" at bounding box center [494, 403] width 61 height 11
type input "1"
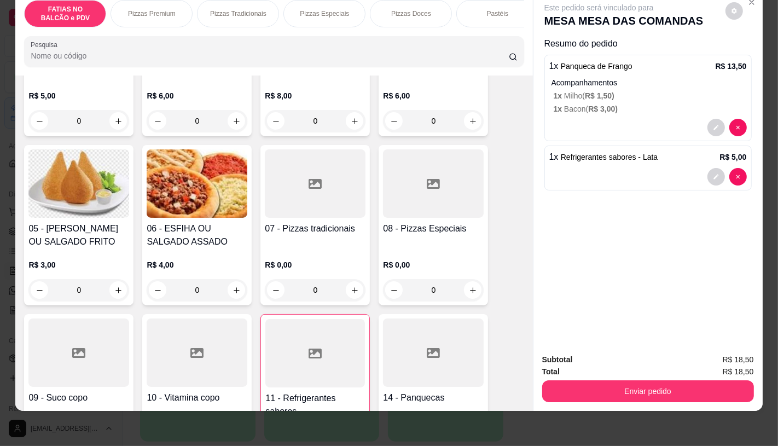
scroll to position [0, 1138]
click at [493, 5] on p "TAXAS DE ENTREGAS" at bounding box center [482, 14] width 63 height 18
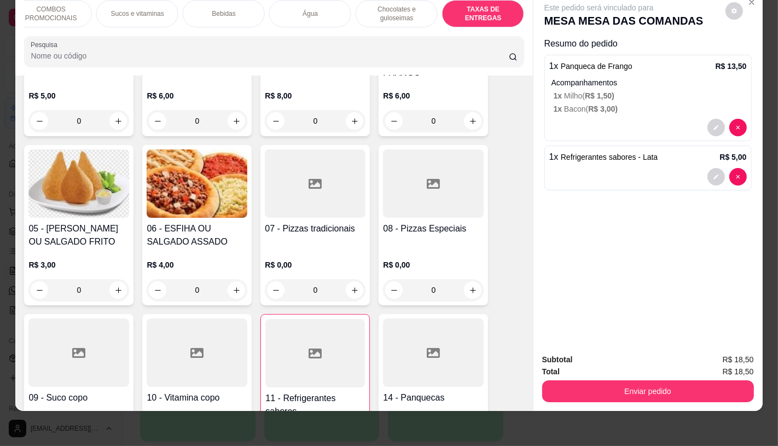
scroll to position [7320, 0]
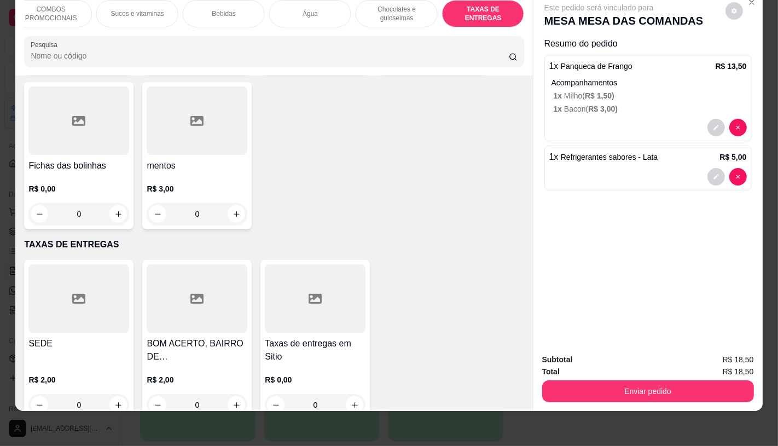
click at [89, 296] on div at bounding box center [78, 298] width 101 height 68
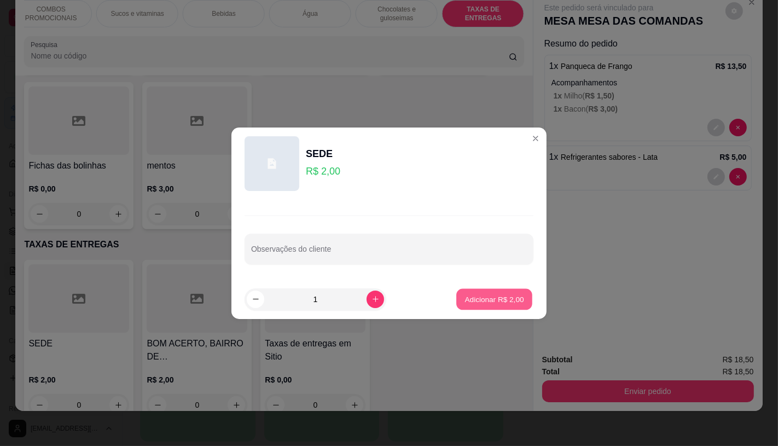
click at [483, 294] on p "Adicionar R$ 2,00" at bounding box center [494, 299] width 59 height 10
type input "1"
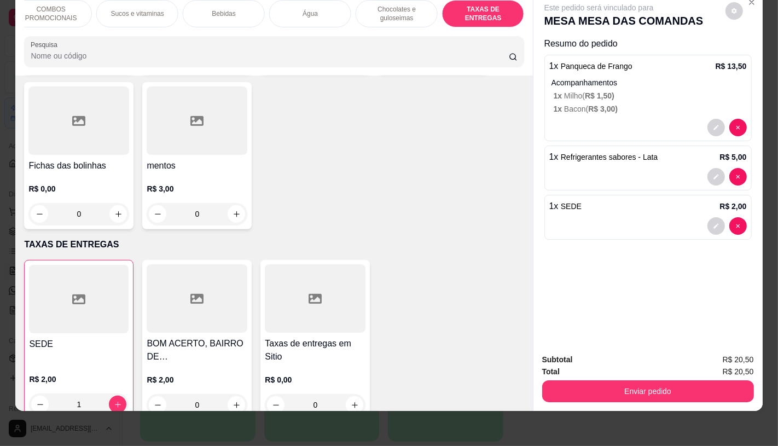
click at [562, 378] on div "Enviar pedido" at bounding box center [648, 390] width 212 height 25
click at [564, 380] on button "Enviar pedido" at bounding box center [648, 391] width 212 height 22
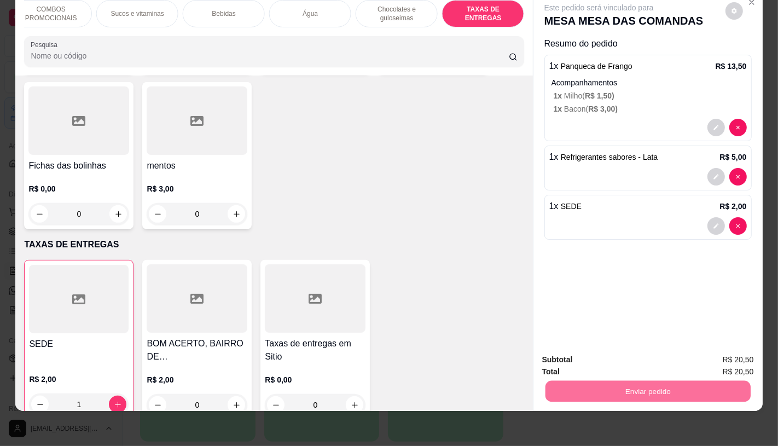
click at [555, 358] on button "Não registrar e enviar pedido" at bounding box center [611, 356] width 114 height 21
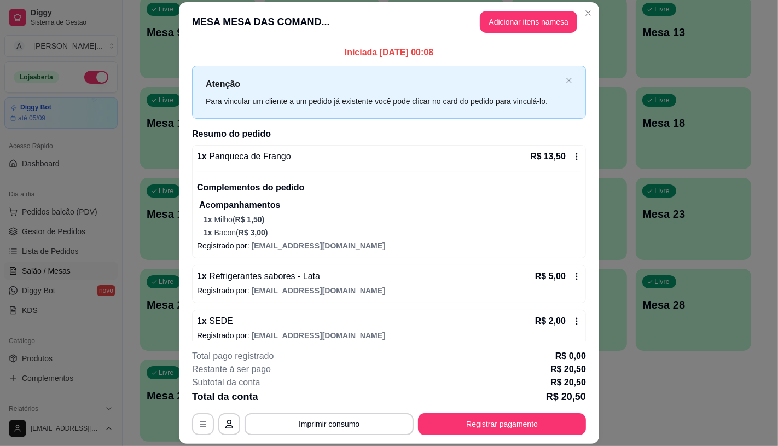
click at [557, 425] on button "Registrar pagamento" at bounding box center [502, 424] width 168 height 22
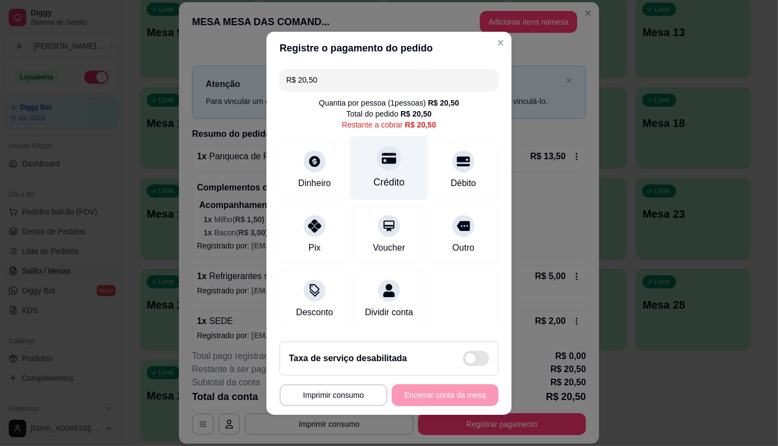
click at [381, 167] on div "Crédito" at bounding box center [389, 168] width 77 height 64
type input "R$ 0,00"
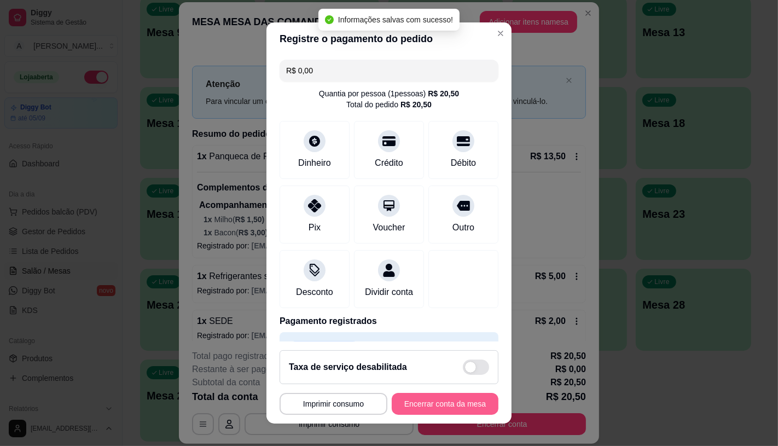
click at [447, 409] on button "Encerrar conta da mesa" at bounding box center [445, 404] width 107 height 22
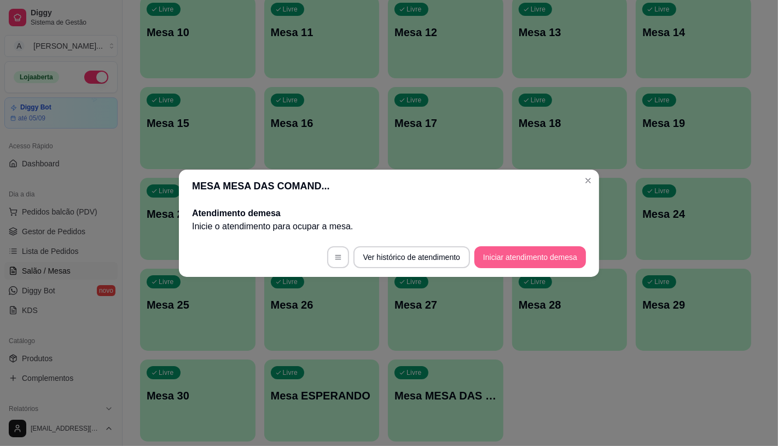
click at [533, 259] on button "Iniciar atendimento de mesa" at bounding box center [530, 257] width 112 height 22
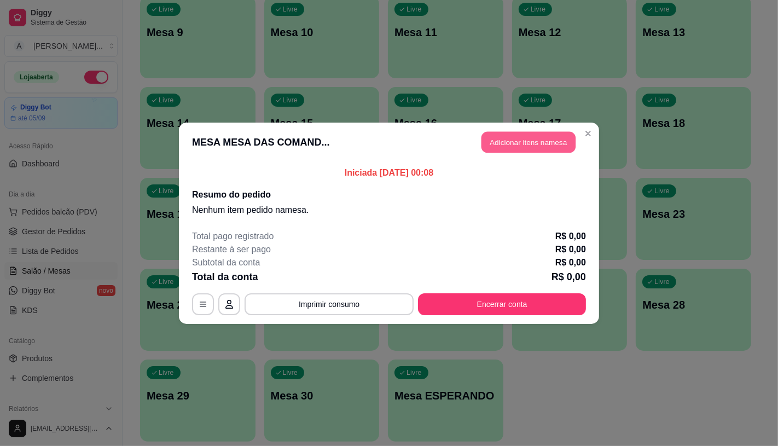
click at [508, 133] on button "Adicionar itens na mesa" at bounding box center [529, 141] width 94 height 21
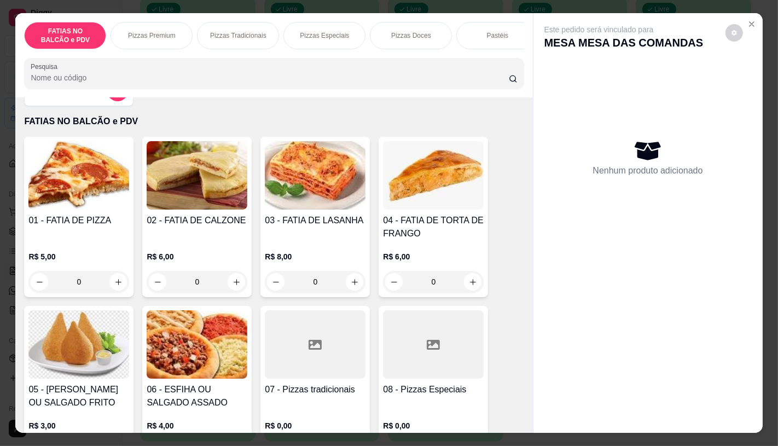
click at [349, 355] on div "07 - Pizzas tradicionais R$ 0,00 0" at bounding box center [314, 386] width 109 height 160
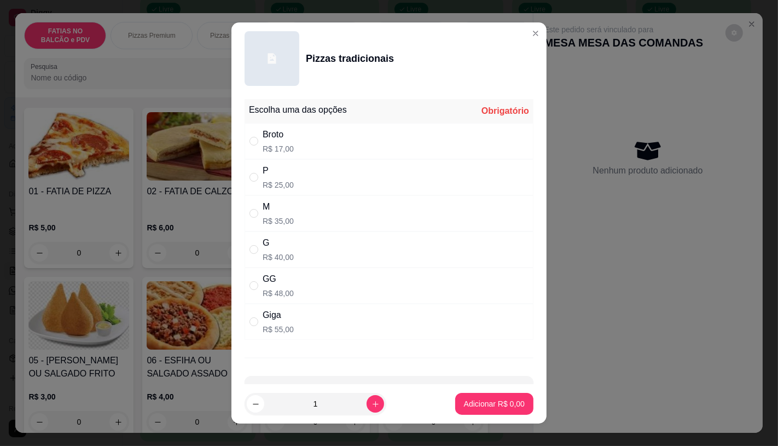
scroll to position [37, 0]
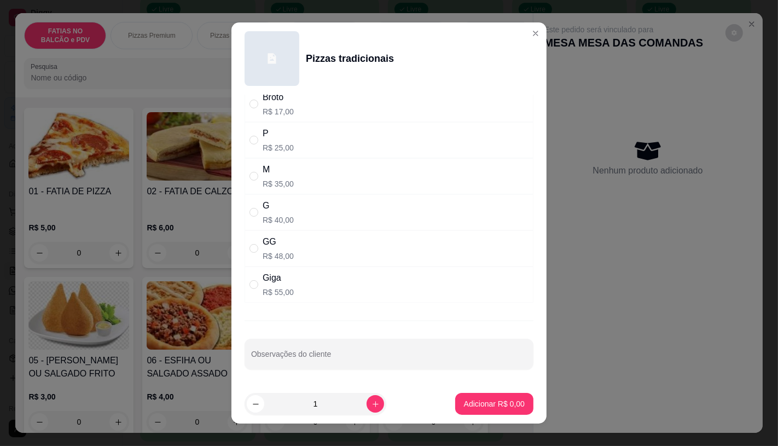
click at [308, 287] on div "Giga R$ 55,00" at bounding box center [389, 285] width 289 height 36
radio input "true"
click at [482, 403] on p "Adicionar R$ 55,00" at bounding box center [492, 403] width 65 height 11
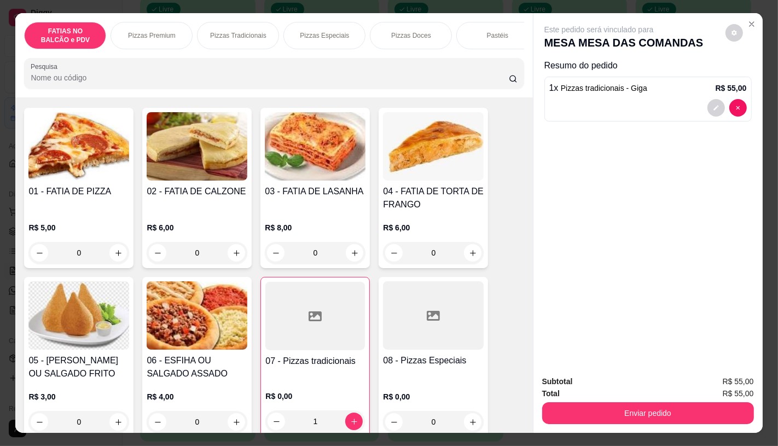
type input "1"
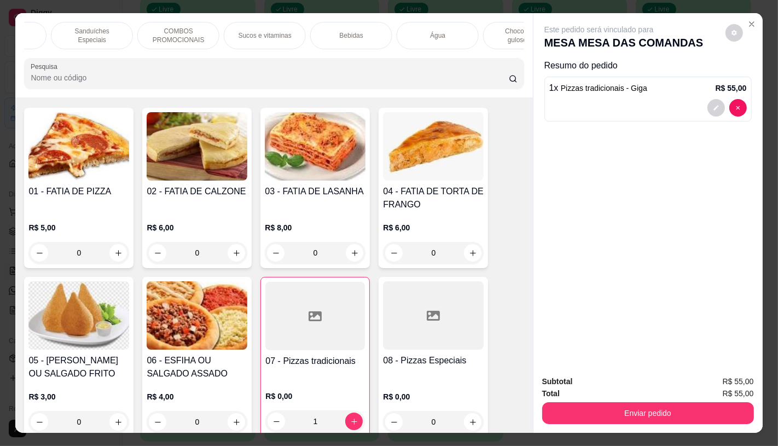
scroll to position [0, 1057]
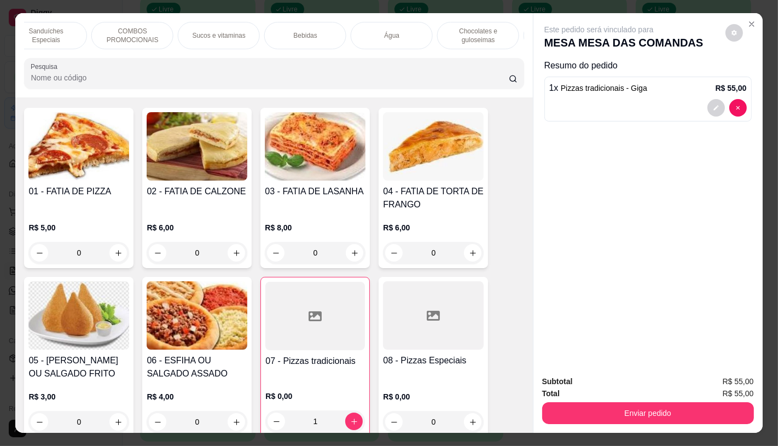
click at [474, 29] on p "Chocolates e guloseimas" at bounding box center [478, 36] width 63 height 18
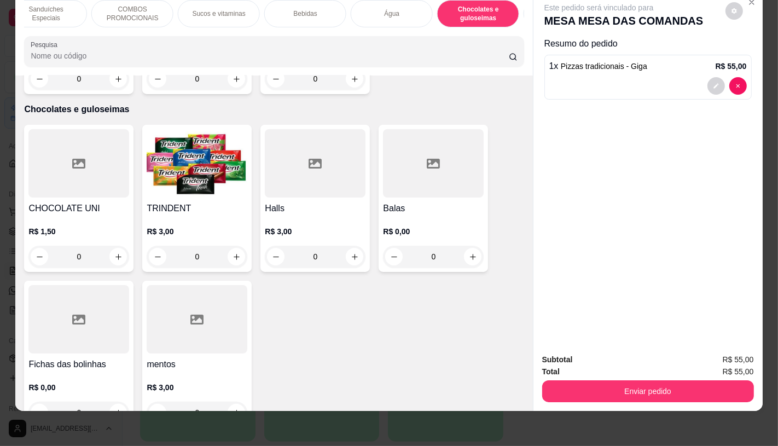
scroll to position [0, 1138]
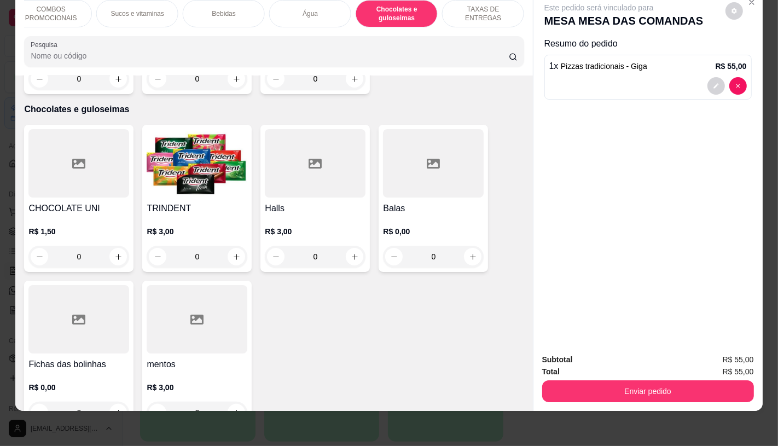
click at [494, 17] on div "TAXAS DE ENTREGAS" at bounding box center [483, 13] width 82 height 27
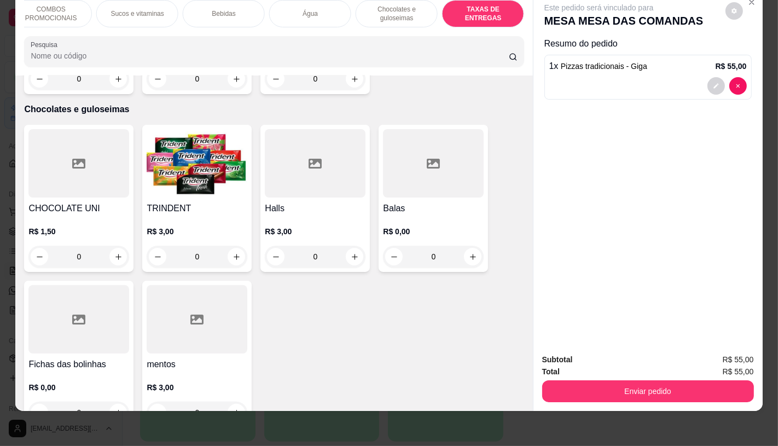
scroll to position [7318, 0]
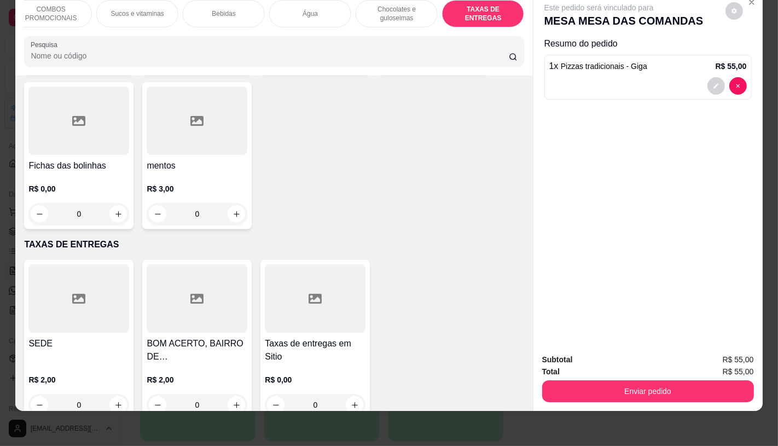
click at [309, 292] on icon at bounding box center [315, 298] width 13 height 13
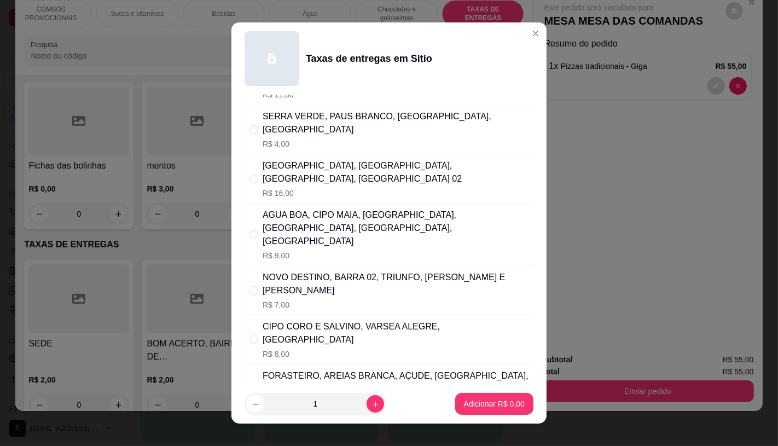
scroll to position [121, 0]
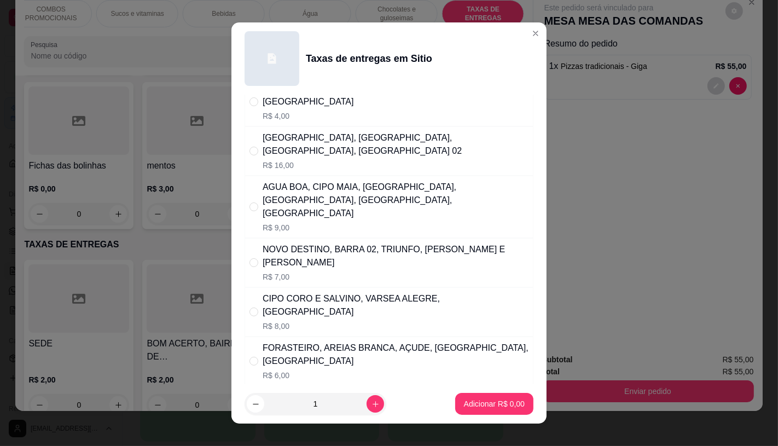
click at [313, 271] on p "R$ 7,00" at bounding box center [396, 276] width 266 height 11
radio input "true"
click at [471, 404] on p "Adicionar R$ 7,00" at bounding box center [494, 403] width 61 height 11
type input "1"
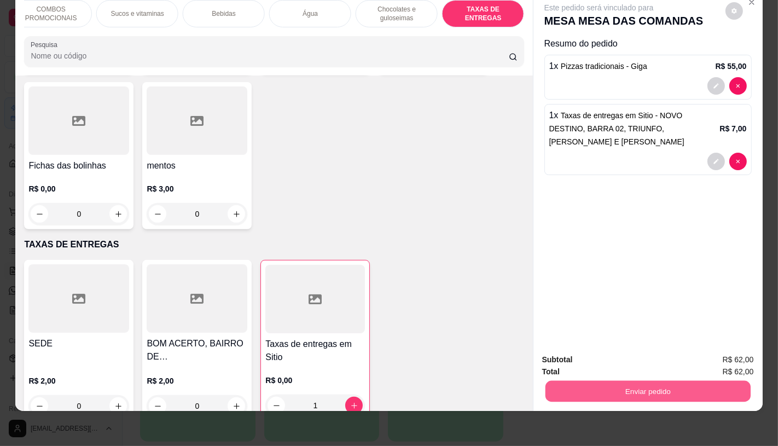
click at [586, 389] on button "Enviar pedido" at bounding box center [647, 390] width 205 height 21
click at [579, 352] on button "Não registrar e enviar pedido" at bounding box center [611, 356] width 114 height 21
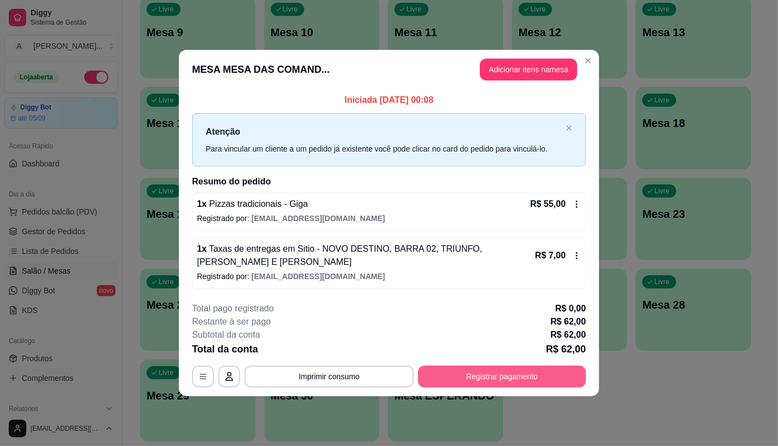
click at [565, 372] on button "Registrar pagamento" at bounding box center [502, 377] width 168 height 22
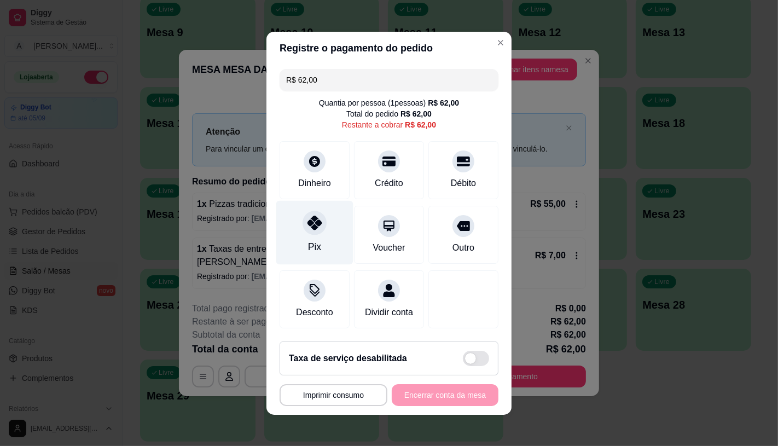
click at [308, 240] on div "Pix" at bounding box center [314, 247] width 13 height 14
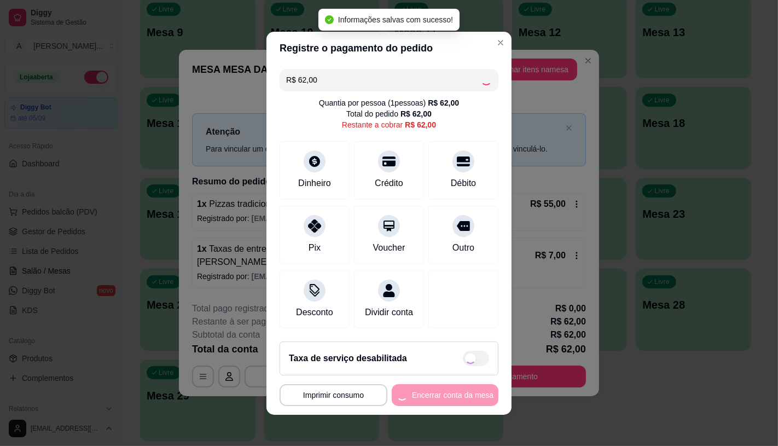
type input "R$ 0,00"
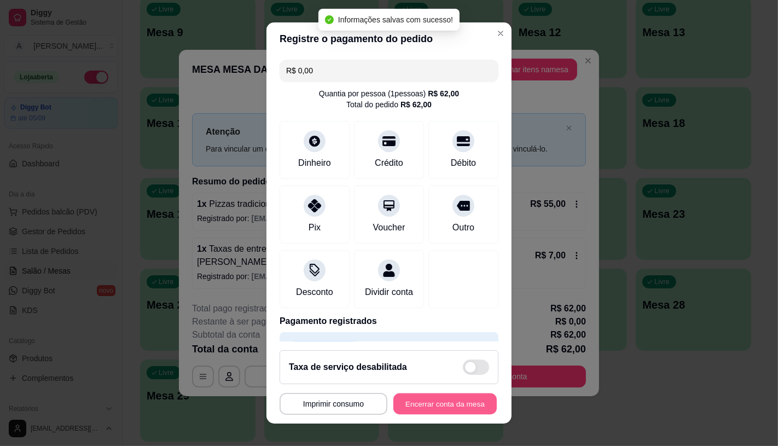
click at [393, 408] on button "Encerrar conta da mesa" at bounding box center [444, 403] width 103 height 21
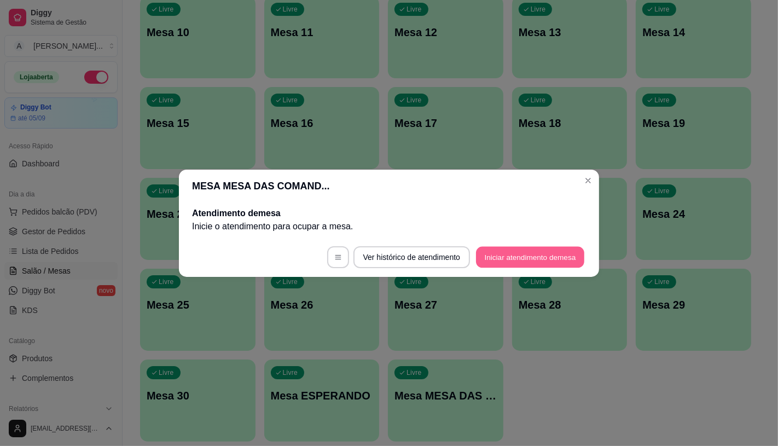
click at [519, 255] on button "Iniciar atendimento de mesa" at bounding box center [530, 256] width 108 height 21
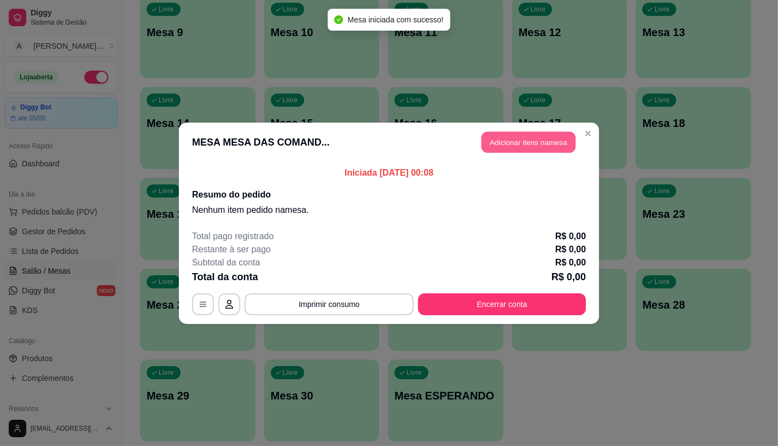
click at [523, 147] on button "Adicionar itens na mesa" at bounding box center [529, 141] width 94 height 21
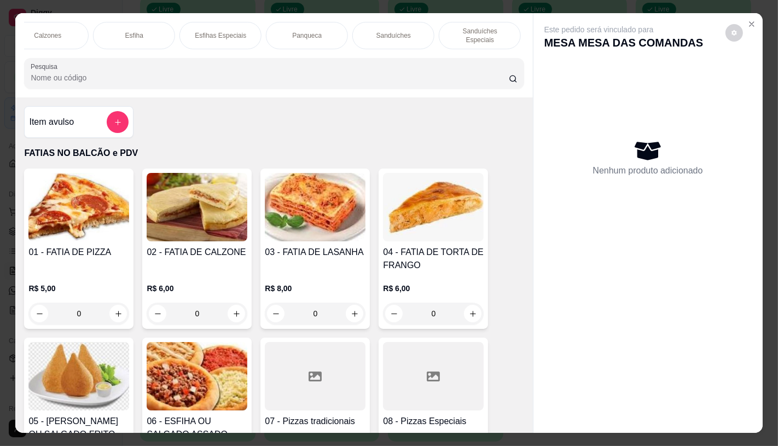
scroll to position [0, 1138]
click at [471, 33] on p "TAXAS DE ENTREGAS" at bounding box center [482, 36] width 63 height 18
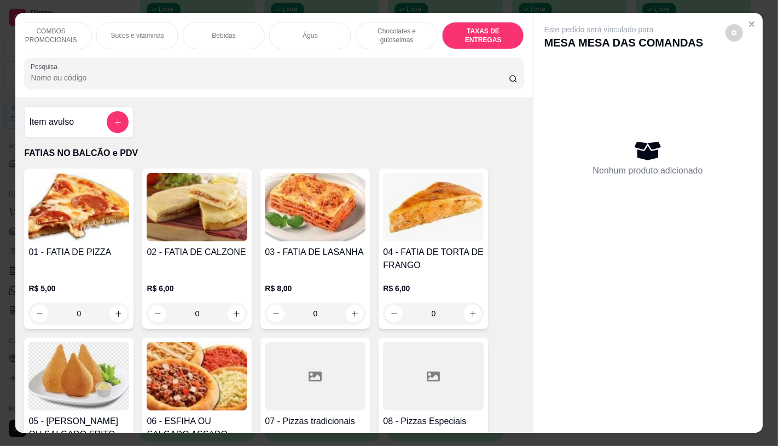
scroll to position [26, 0]
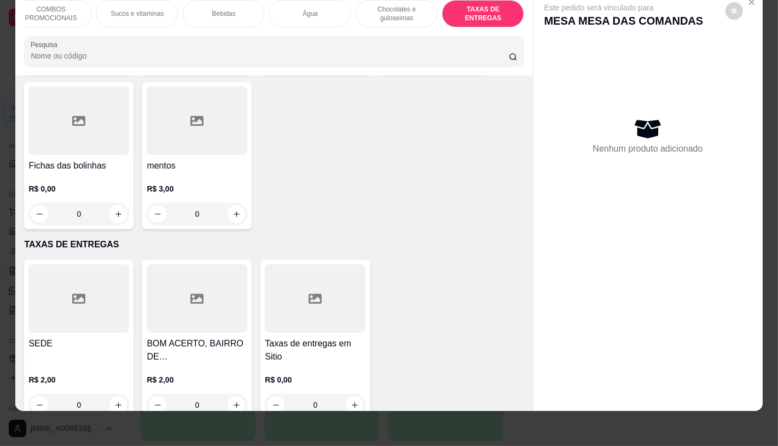
click at [328, 374] on p "R$ 0,00" at bounding box center [315, 379] width 101 height 11
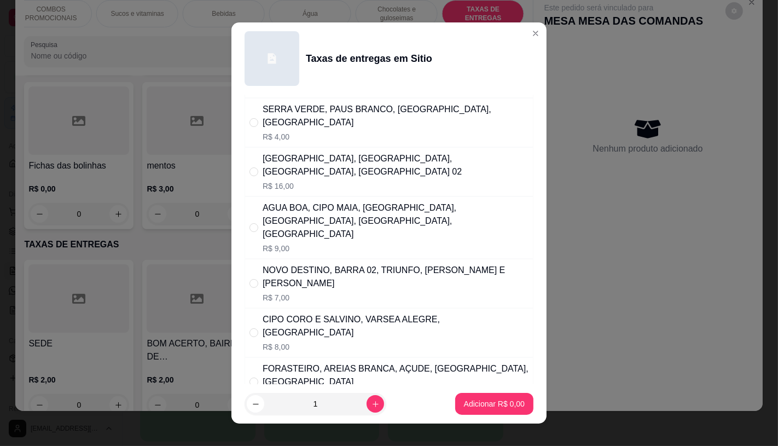
scroll to position [121, 0]
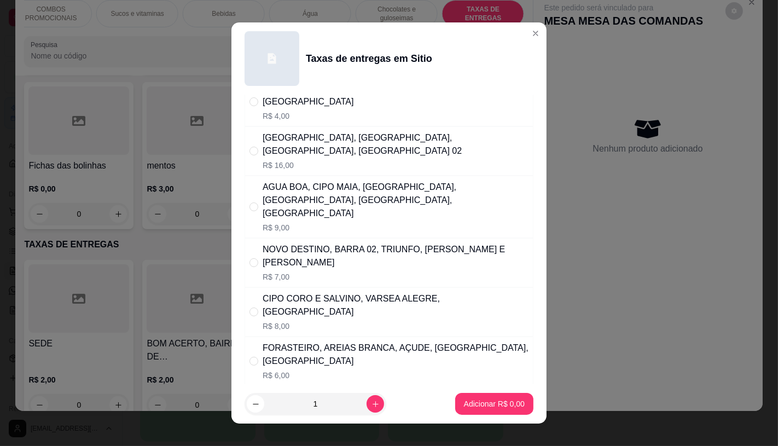
click at [308, 292] on div "CIPO CORO E SALVINO, VARSEA ALEGRE, [GEOGRAPHIC_DATA]" at bounding box center [396, 305] width 266 height 26
radio input "true"
click at [474, 402] on p "Adicionar R$ 8,00" at bounding box center [494, 403] width 61 height 11
type input "1"
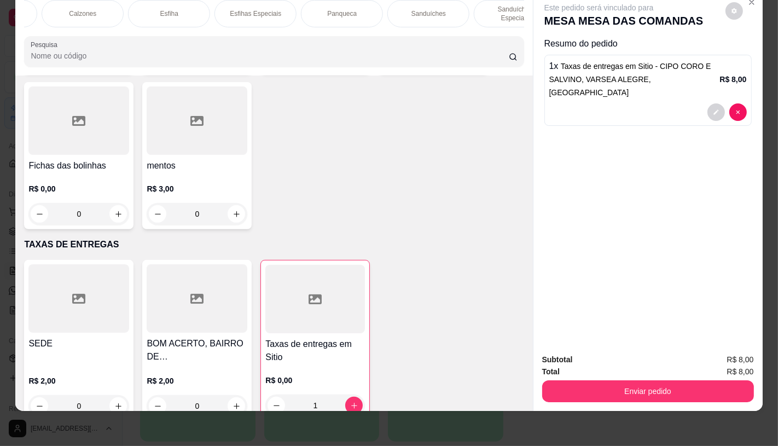
scroll to position [0, 642]
click at [273, 9] on p "Panqueca" at bounding box center [288, 13] width 30 height 9
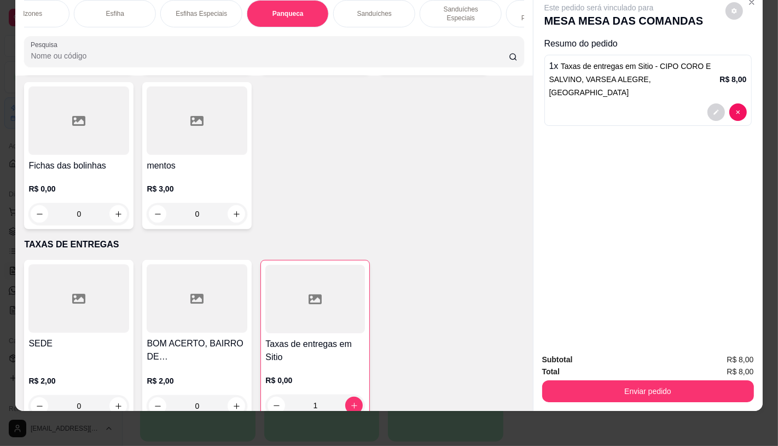
scroll to position [4076, 0]
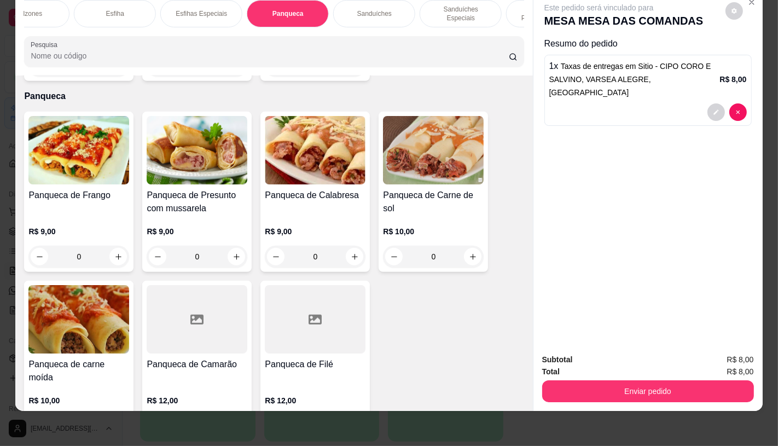
click at [111, 146] on img at bounding box center [78, 150] width 101 height 68
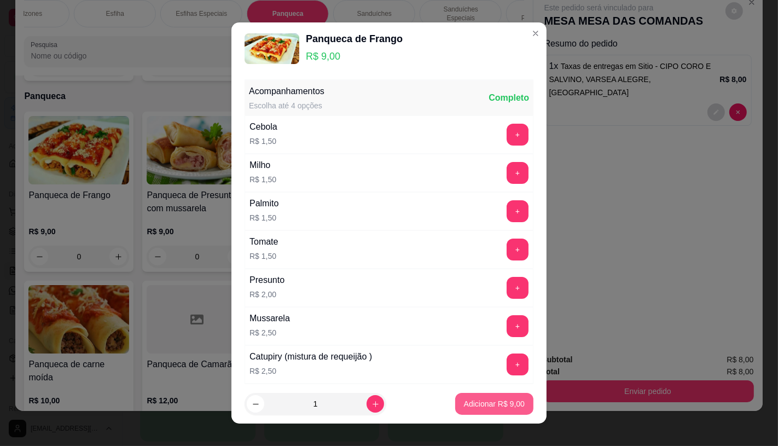
click at [480, 397] on button "Adicionar R$ 9,00" at bounding box center [494, 404] width 78 height 22
type input "1"
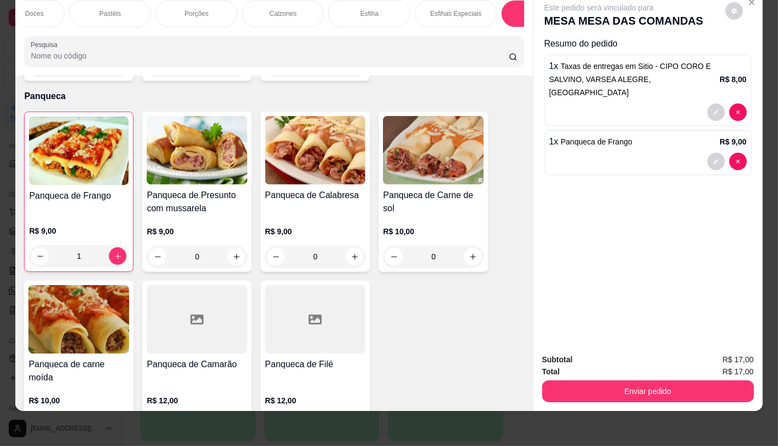
scroll to position [0, 298]
click at [182, 0] on div "Pastéis" at bounding box center [200, 13] width 82 height 27
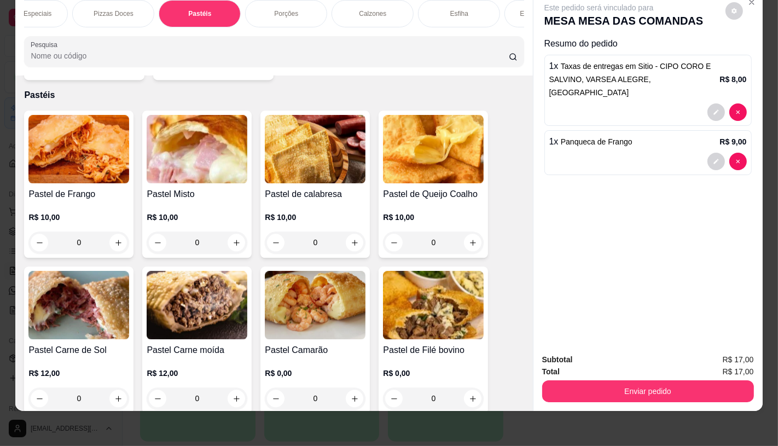
click at [83, 201] on div "R$ 10,00 0" at bounding box center [78, 227] width 101 height 53
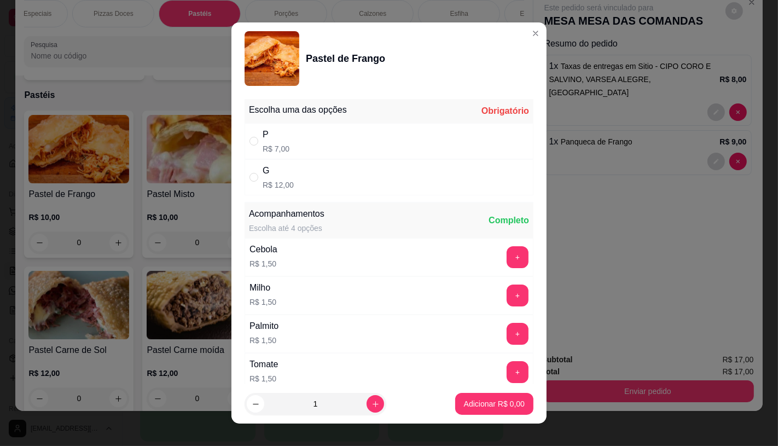
click at [458, 175] on div "G R$ 12,00" at bounding box center [389, 177] width 289 height 36
radio input "true"
click at [486, 408] on p "Adicionar R$ 12,00" at bounding box center [492, 404] width 63 height 10
type input "1"
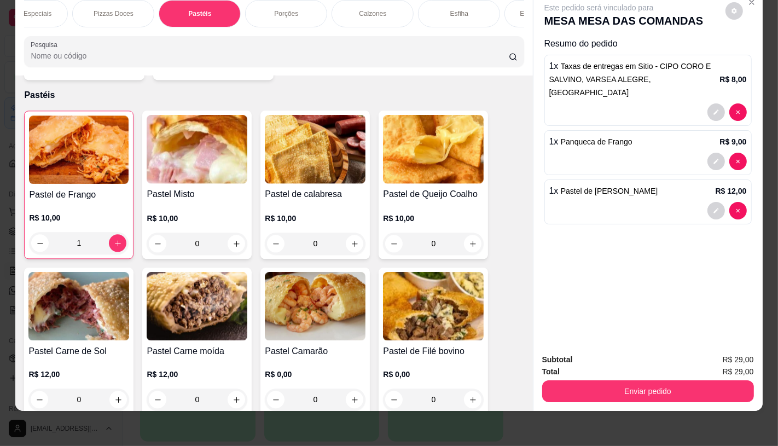
scroll to position [0, 0]
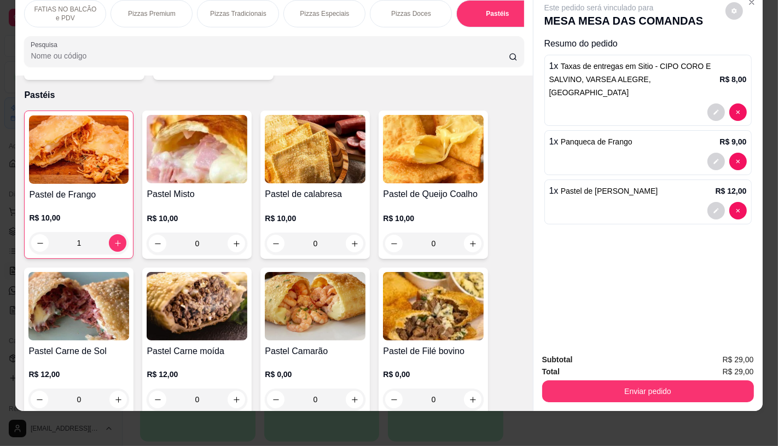
click at [51, 5] on p "FATIAS NO BALCÃO e PDV" at bounding box center [64, 14] width 63 height 18
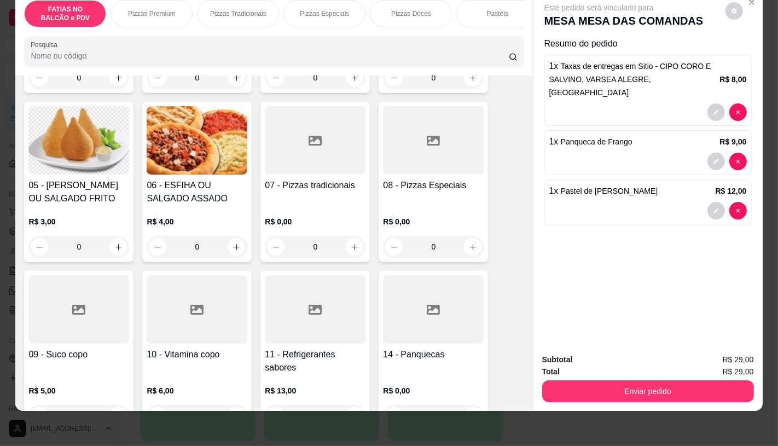
scroll to position [292, 0]
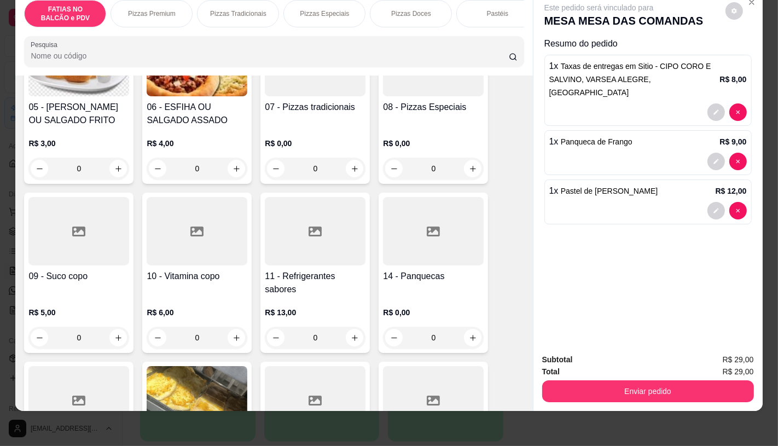
click at [277, 274] on h4 "11 - Refrigerantes sabores" at bounding box center [315, 283] width 101 height 26
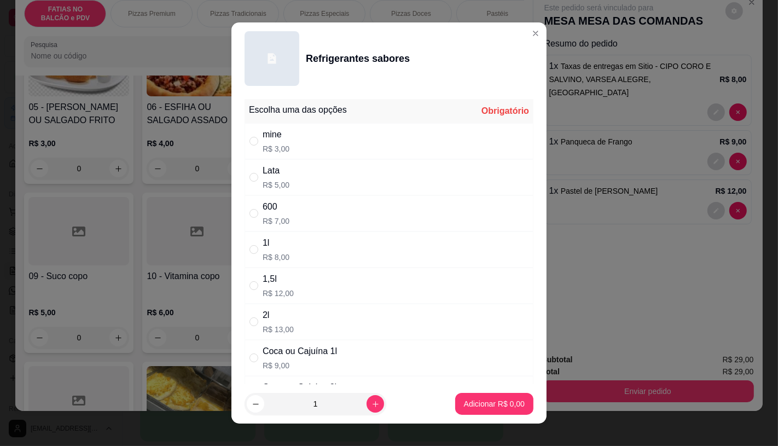
click at [305, 357] on div "Coca ou Cajuína 1l" at bounding box center [300, 351] width 74 height 13
radio input "true"
click at [483, 406] on p "Adicionar R$ 9,00" at bounding box center [494, 404] width 59 height 10
type input "1"
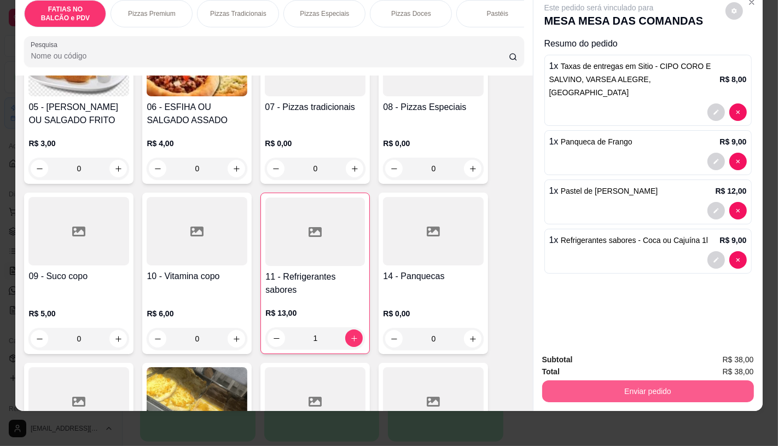
click at [627, 385] on button "Enviar pedido" at bounding box center [648, 391] width 212 height 22
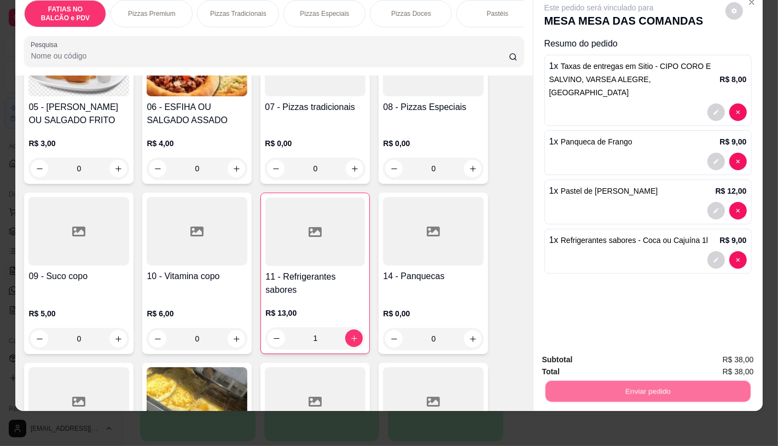
click at [601, 358] on button "Não registrar e enviar pedido" at bounding box center [611, 356] width 114 height 21
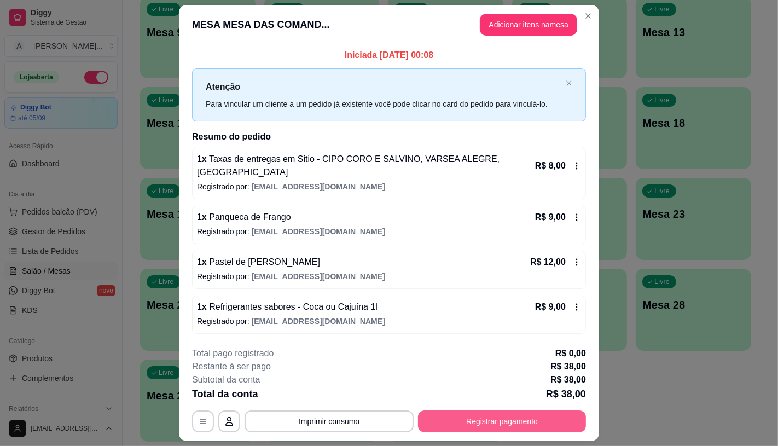
click at [540, 410] on button "Registrar pagamento" at bounding box center [502, 421] width 168 height 22
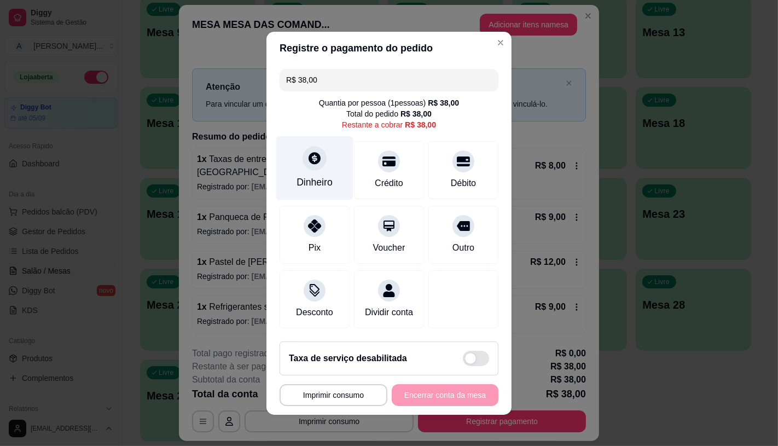
click at [314, 160] on div at bounding box center [315, 158] width 24 height 24
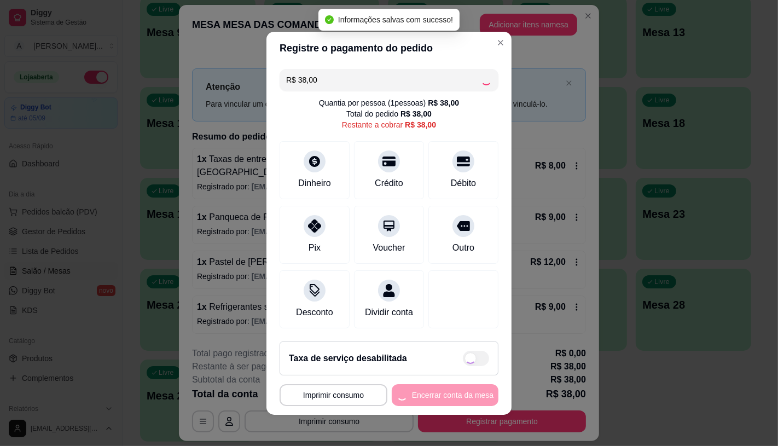
type input "R$ 0,00"
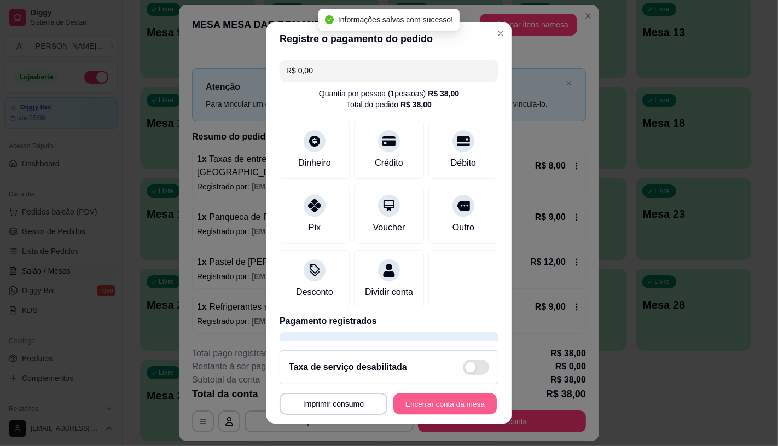
click at [439, 401] on button "Encerrar conta da mesa" at bounding box center [444, 403] width 103 height 21
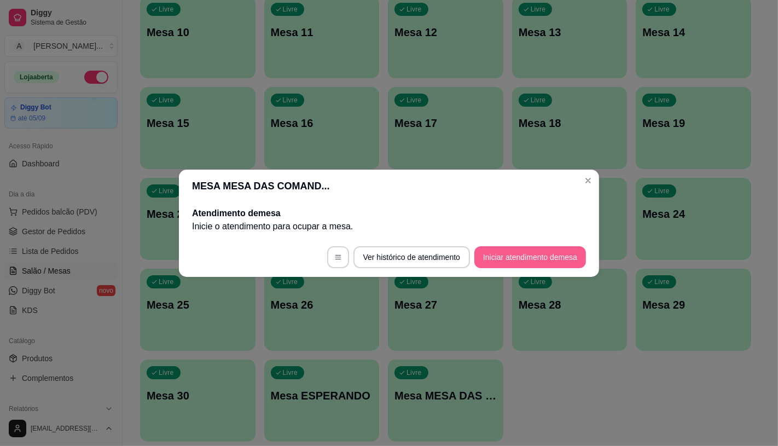
click at [565, 246] on button "Iniciar atendimento de mesa" at bounding box center [530, 257] width 112 height 22
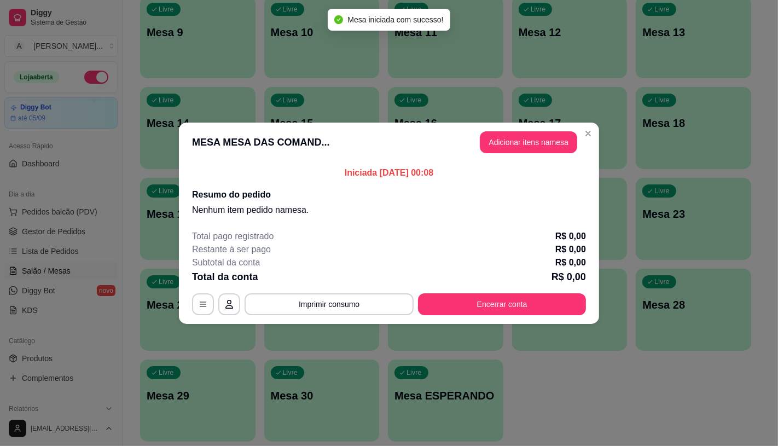
click at [527, 138] on button "Adicionar itens na mesa" at bounding box center [528, 142] width 97 height 22
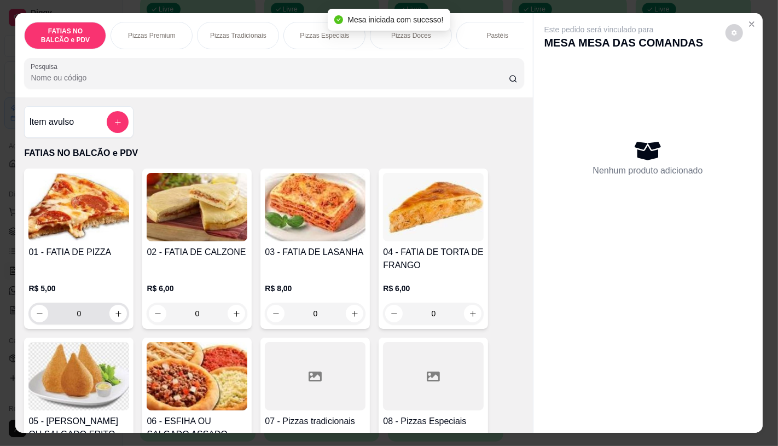
click at [95, 321] on input "0" at bounding box center [78, 314] width 61 height 22
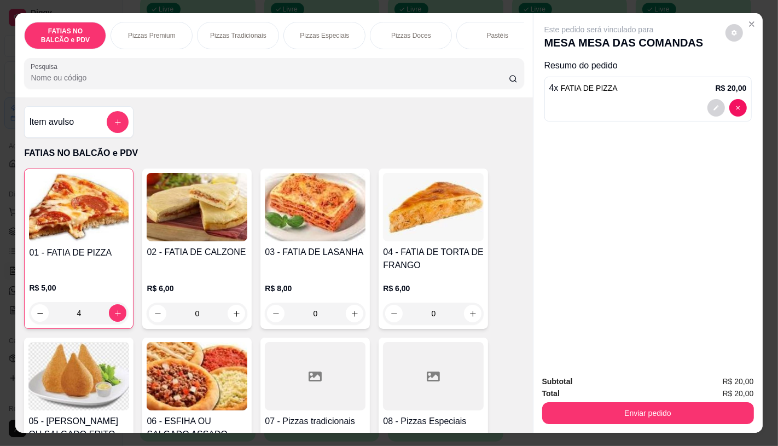
type input "4"
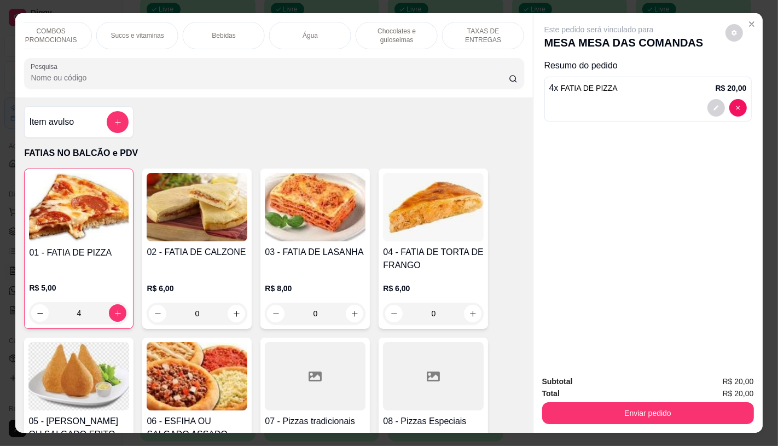
click at [494, 25] on div "TAXAS DE ENTREGAS" at bounding box center [483, 35] width 82 height 27
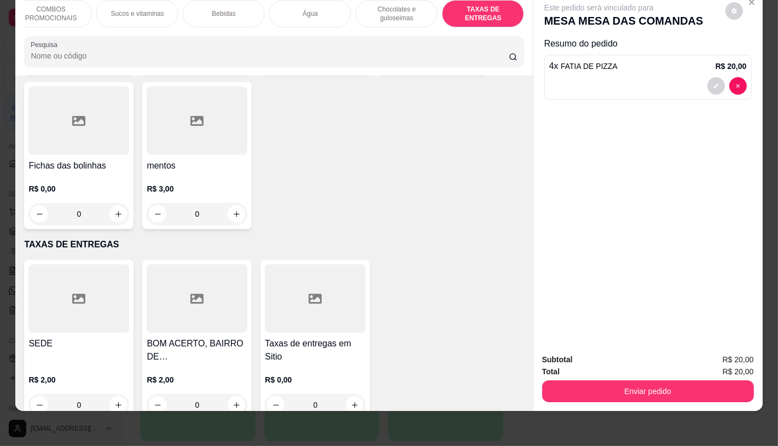
click at [50, 337] on h4 "SEDE" at bounding box center [78, 343] width 101 height 13
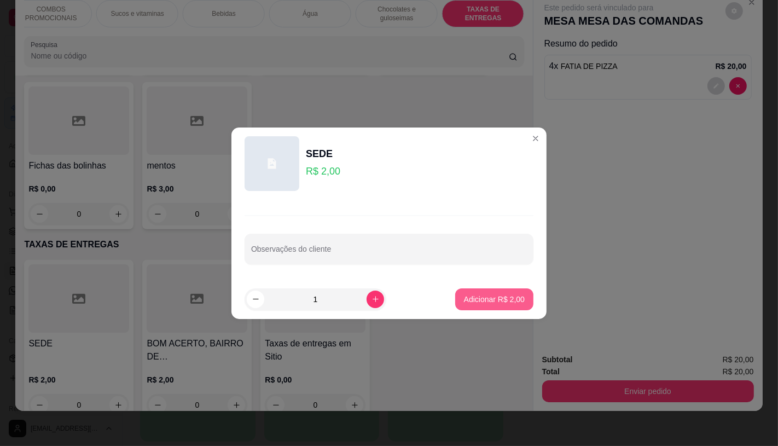
click at [476, 290] on button "Adicionar R$ 2,00" at bounding box center [494, 299] width 78 height 22
type input "1"
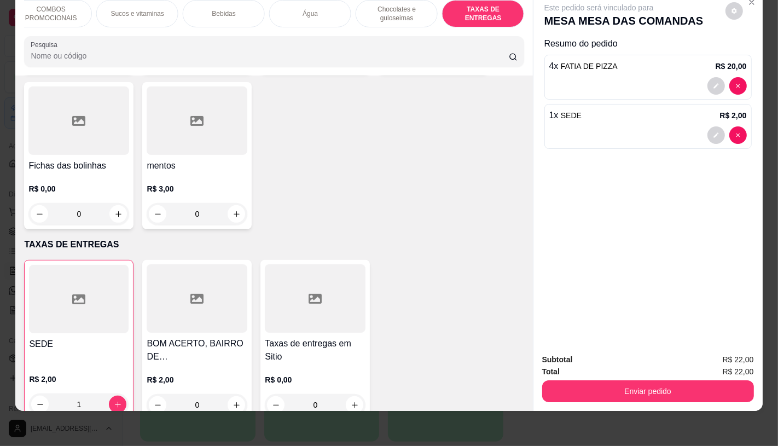
click at [616, 426] on div "FATIAS NO BALCÃO e PDV Pizzas Premium Pizzas Tradicionais Pizzas Especiais Pizz…" at bounding box center [389, 223] width 778 height 446
click at [612, 395] on div "Subtotal R$ 22,00 Total R$ 22,00 Enviar pedido" at bounding box center [648, 378] width 229 height 66
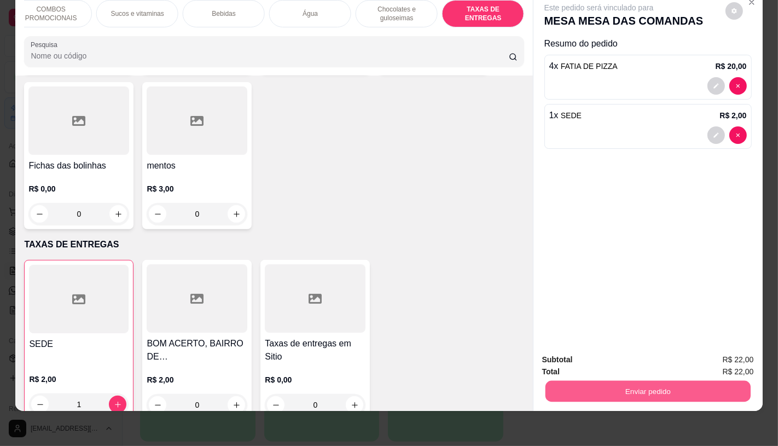
click at [606, 381] on button "Enviar pedido" at bounding box center [647, 390] width 205 height 21
click at [569, 353] on button "Não registrar e enviar pedido" at bounding box center [611, 355] width 114 height 21
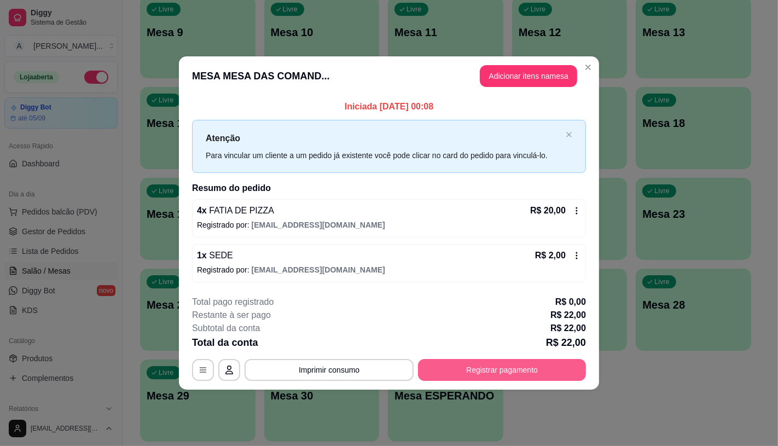
click at [517, 372] on button "Registrar pagamento" at bounding box center [502, 370] width 168 height 22
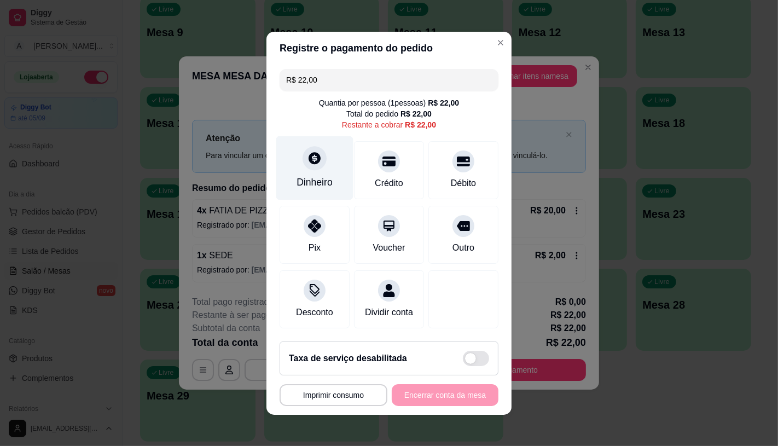
click at [337, 186] on div "Dinheiro" at bounding box center [314, 168] width 77 height 64
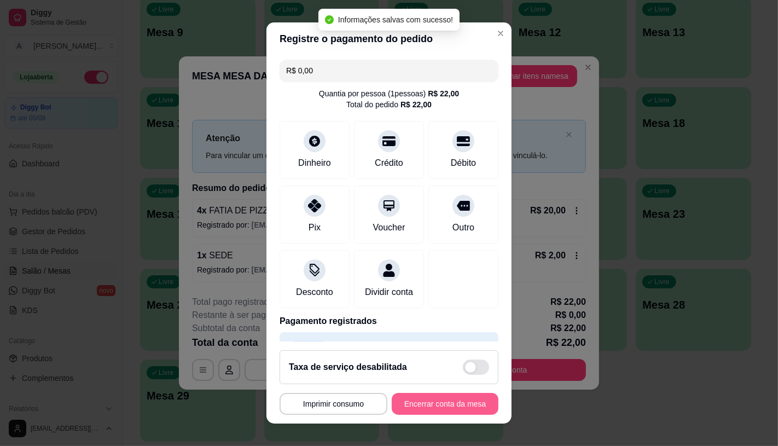
type input "R$ 0,00"
click at [442, 402] on button "Encerrar conta da mesa" at bounding box center [445, 404] width 107 height 22
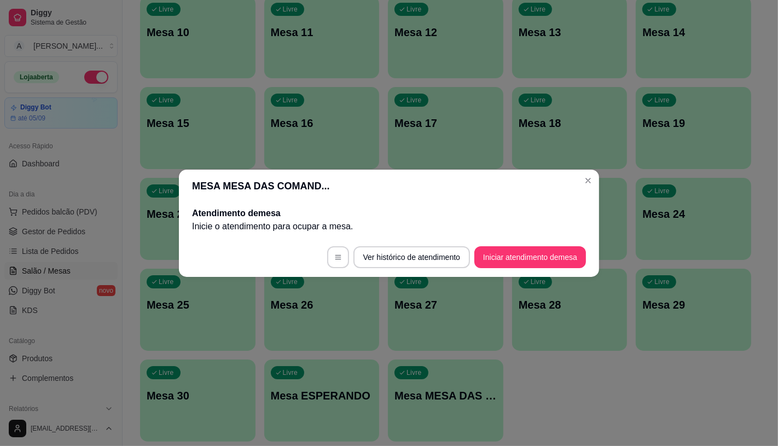
click at [531, 275] on footer "Ver histórico de atendimento Iniciar atendimento de mesa" at bounding box center [389, 257] width 420 height 39
click at [528, 266] on button "Iniciar atendimento de mesa" at bounding box center [530, 256] width 108 height 21
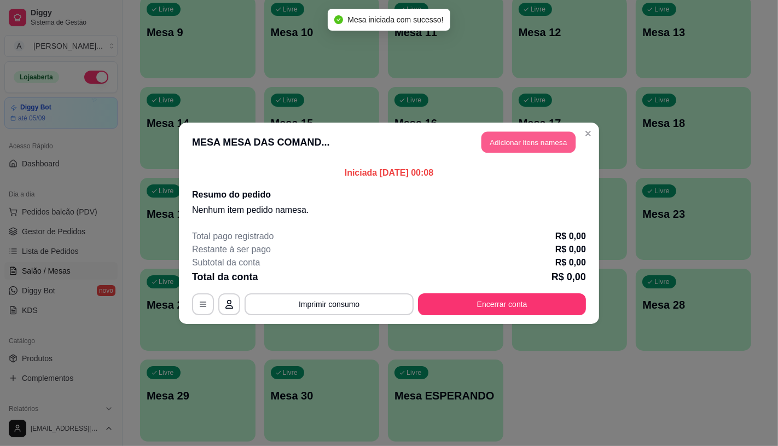
click at [523, 149] on button "Adicionar itens na mesa" at bounding box center [529, 141] width 94 height 21
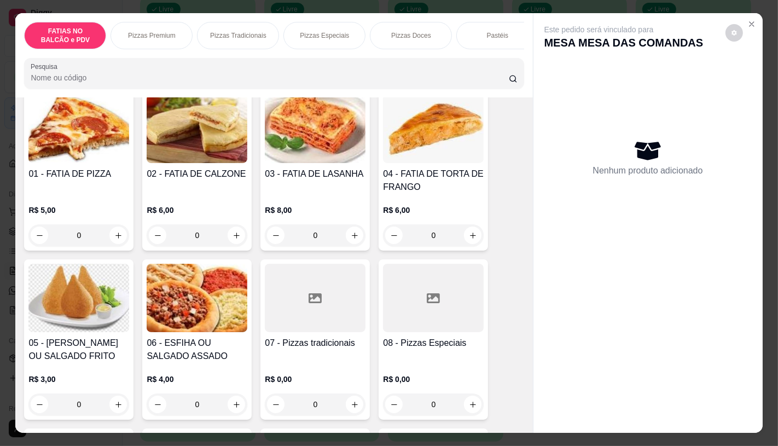
scroll to position [121, 0]
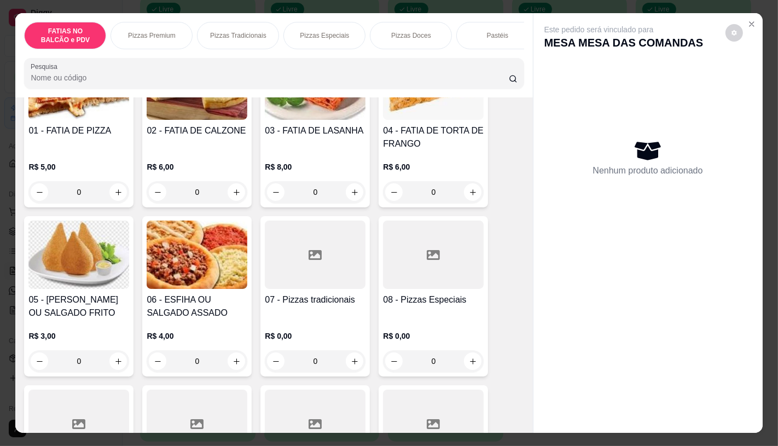
click at [323, 285] on div at bounding box center [315, 255] width 101 height 68
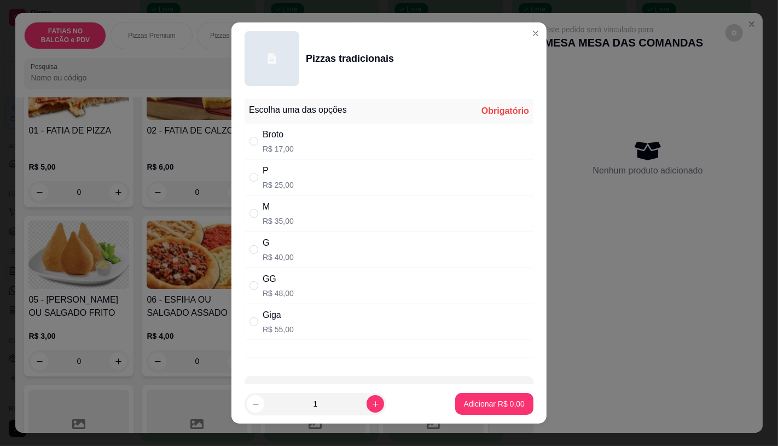
click at [286, 206] on div "M" at bounding box center [278, 206] width 31 height 13
radio input "true"
click at [482, 418] on footer "1 Adicionar R$ 35,00" at bounding box center [388, 403] width 315 height 39
click at [482, 406] on p "Adicionar R$ 35,00" at bounding box center [492, 404] width 63 height 10
type input "1"
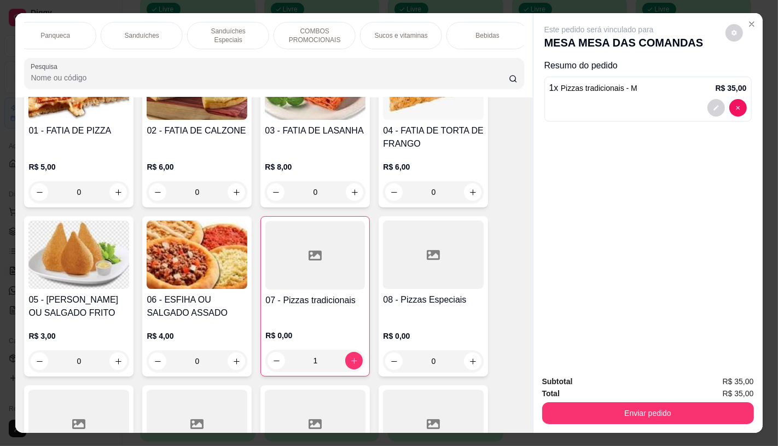
scroll to position [0, 1122]
click at [497, 30] on p "TAXAS DE ENTREGAS" at bounding box center [499, 36] width 63 height 18
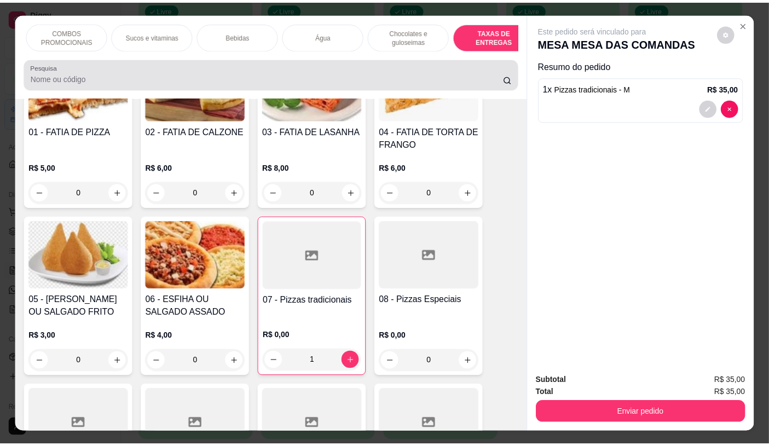
scroll to position [26, 0]
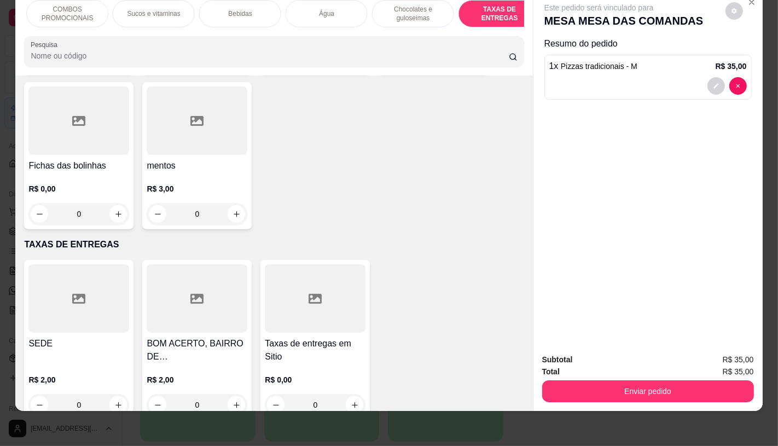
click at [62, 298] on div at bounding box center [78, 298] width 101 height 68
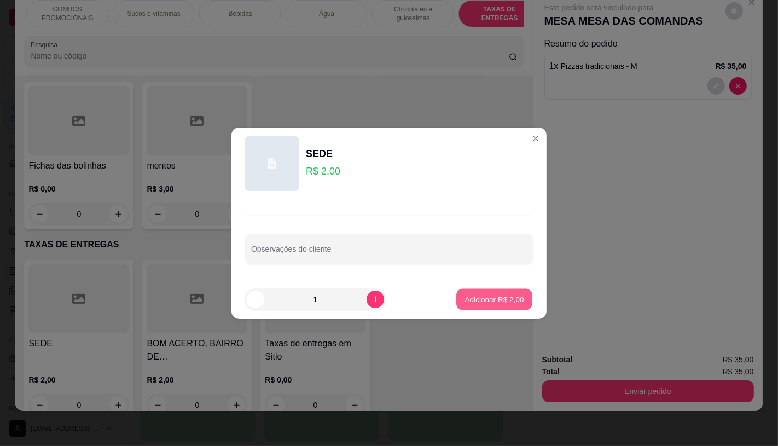
click at [497, 300] on p "Adicionar R$ 2,00" at bounding box center [494, 299] width 59 height 10
type input "1"
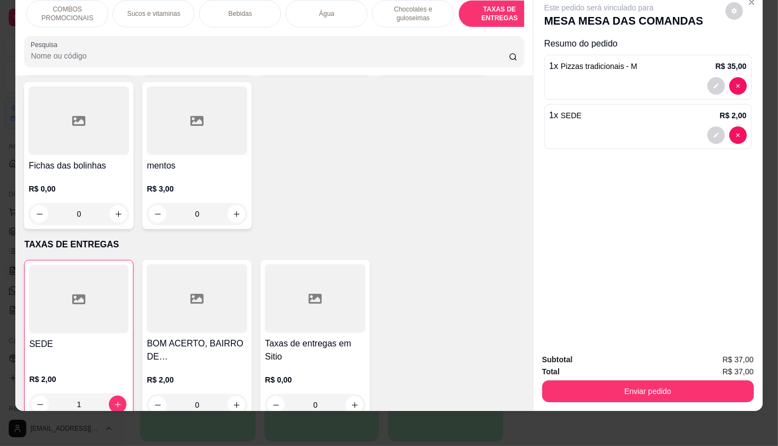
click at [598, 386] on button "Enviar pedido" at bounding box center [648, 391] width 212 height 22
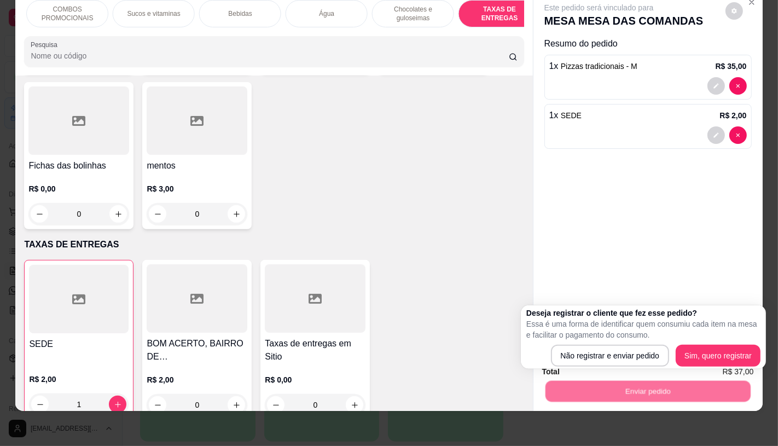
drag, startPoint x: 578, startPoint y: 342, endPoint x: 581, endPoint y: 352, distance: 10.8
click at [578, 344] on div "Deseja registrar o cliente que fez esse pedido? Essa é uma forma de identificar…" at bounding box center [643, 337] width 234 height 59
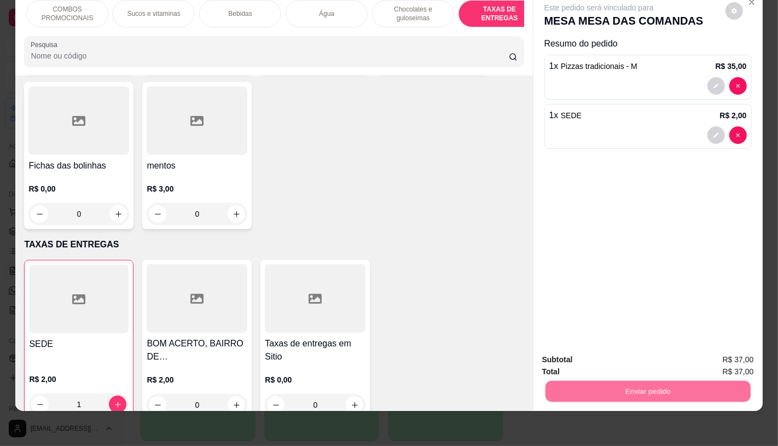
click at [581, 352] on button "Não registrar e enviar pedido" at bounding box center [611, 356] width 111 height 20
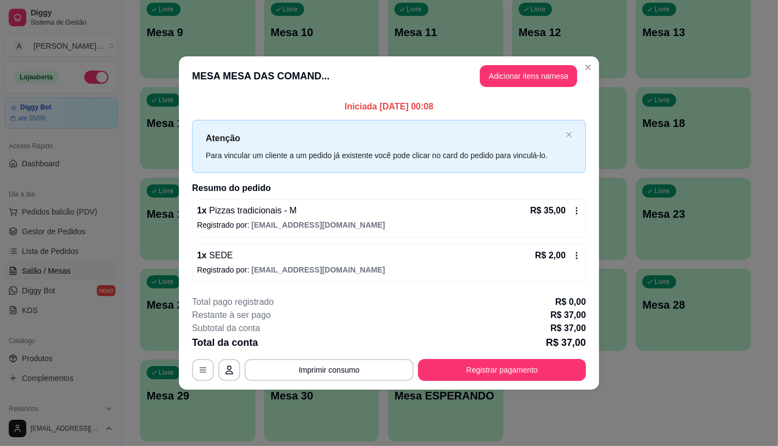
click at [533, 384] on footer "**********" at bounding box center [389, 338] width 420 height 103
click at [516, 364] on button "Registrar pagamento" at bounding box center [502, 370] width 168 height 22
click at [571, 213] on div "R$ 35,00" at bounding box center [555, 210] width 51 height 13
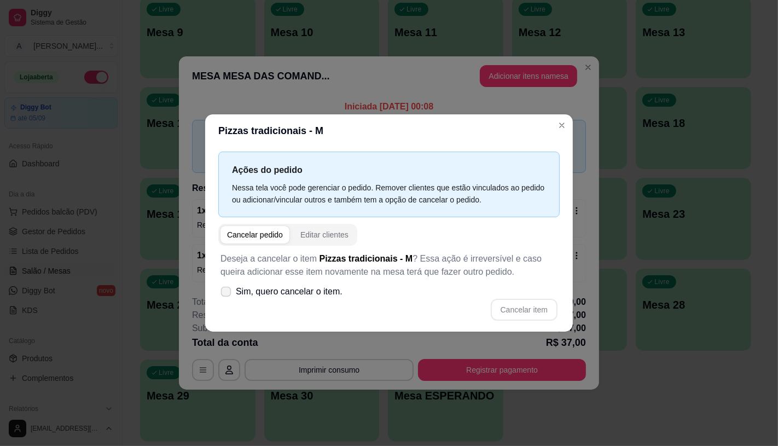
click at [343, 287] on label "Sim, quero cancelar o item." at bounding box center [281, 292] width 131 height 22
click at [227, 293] on input "Sim, quero cancelar o item." at bounding box center [223, 296] width 7 height 7
checkbox input "true"
click at [525, 302] on button "Cancelar item" at bounding box center [524, 310] width 67 height 22
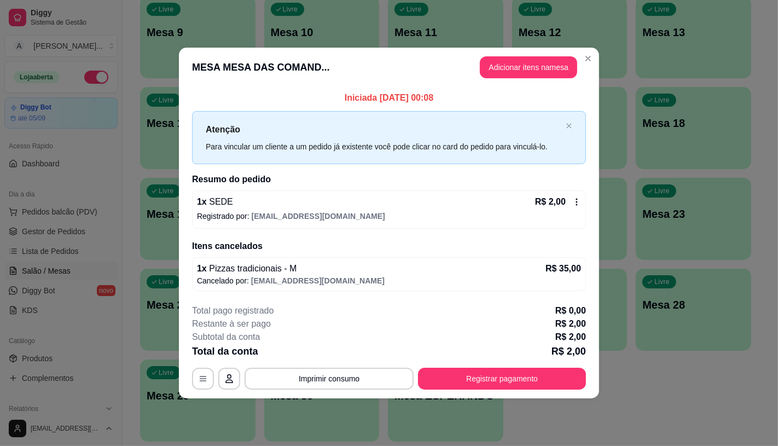
click at [572, 195] on div "R$ 2,00" at bounding box center [558, 201] width 46 height 13
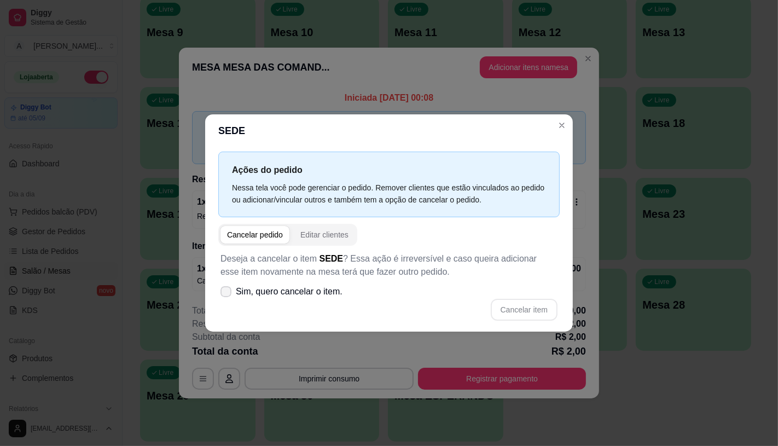
click at [327, 290] on span "Sim, quero cancelar o item." at bounding box center [289, 291] width 107 height 13
click at [227, 293] on input "Sim, quero cancelar o item." at bounding box center [223, 296] width 7 height 7
checkbox input "true"
click at [520, 303] on button "Cancelar item" at bounding box center [524, 310] width 67 height 22
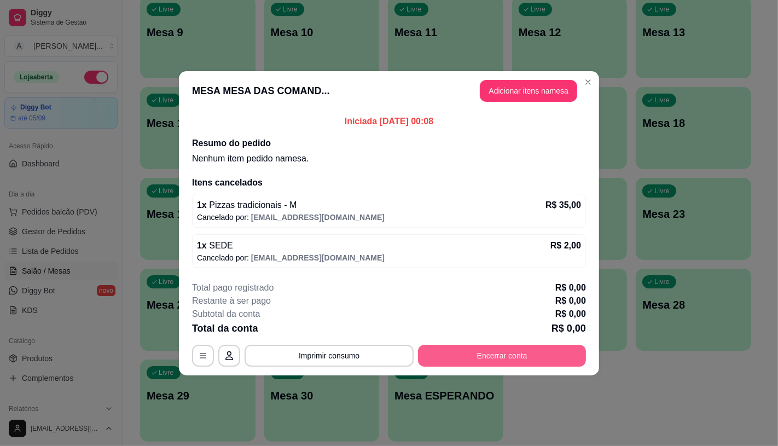
click at [520, 354] on button "Encerrar conta" at bounding box center [502, 356] width 168 height 22
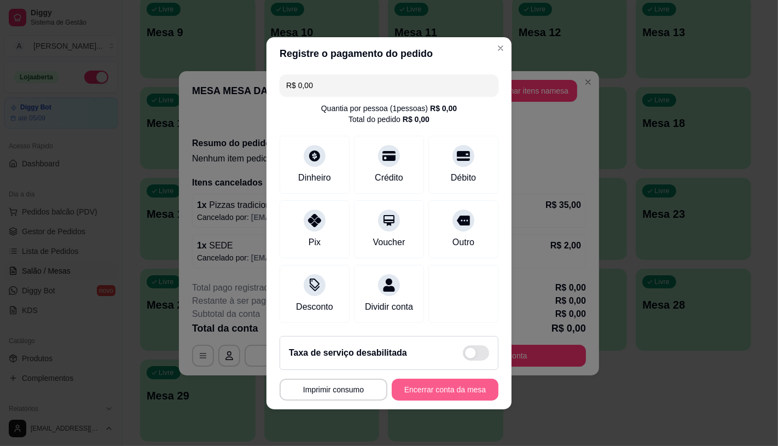
click at [469, 401] on button "Encerrar conta da mesa" at bounding box center [445, 390] width 107 height 22
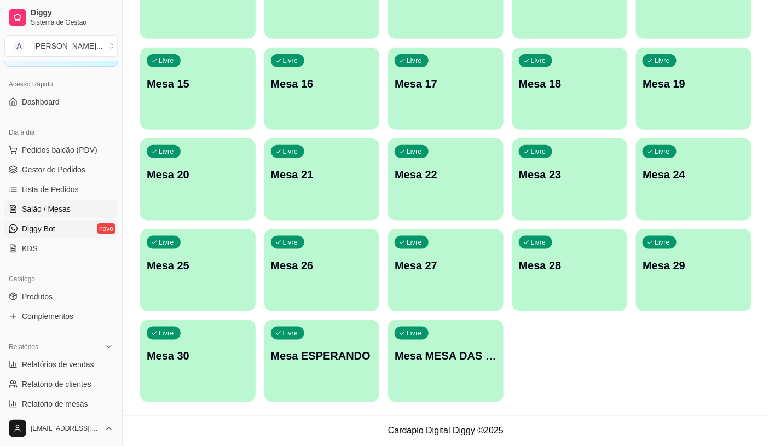
scroll to position [304, 0]
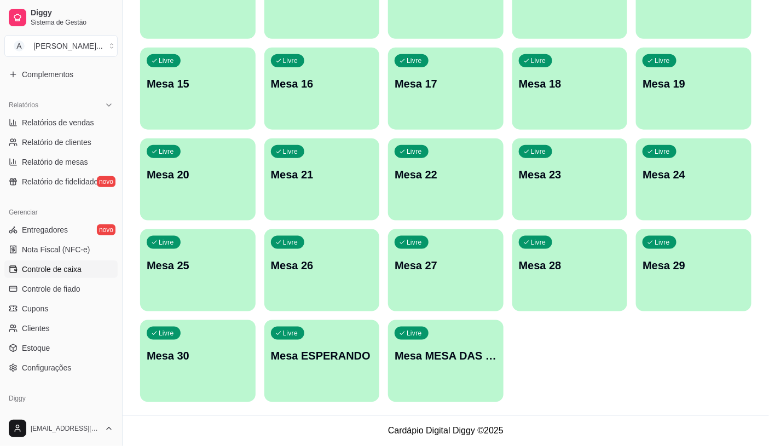
click at [50, 274] on span "Controle de caixa" at bounding box center [52, 269] width 60 height 11
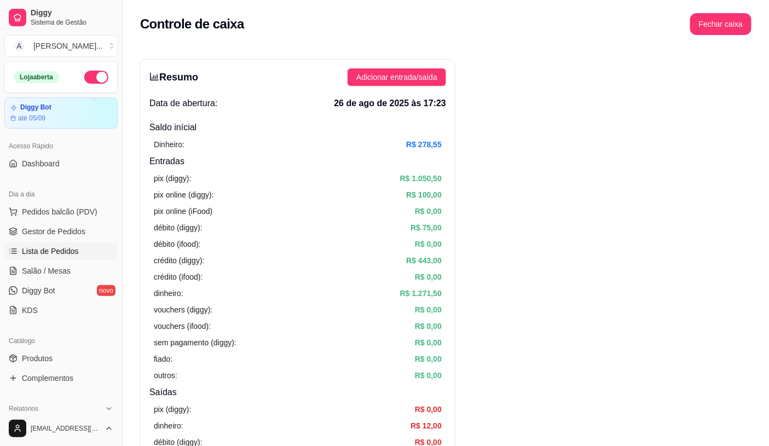
click at [80, 244] on link "Lista de Pedidos" at bounding box center [60, 251] width 113 height 18
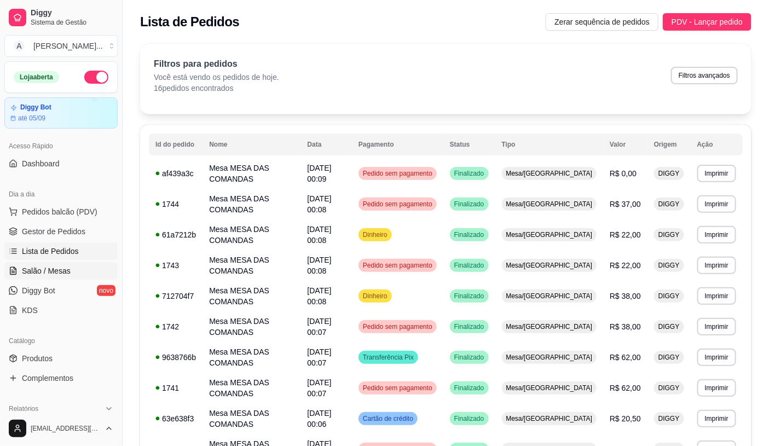
click at [44, 274] on span "Salão / Mesas" at bounding box center [46, 270] width 49 height 11
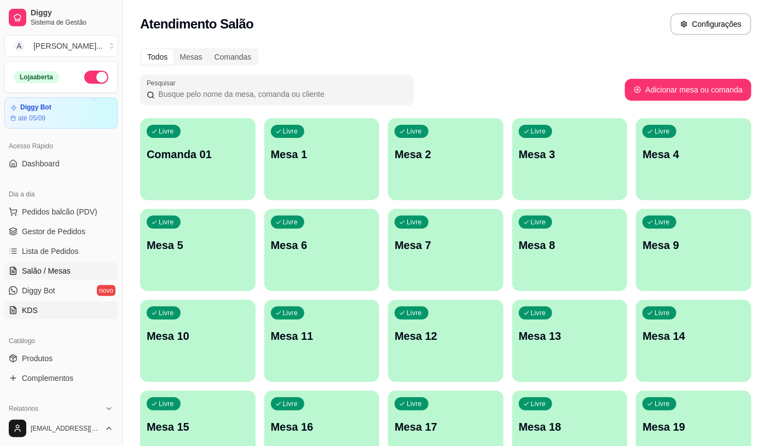
click at [4, 262] on link "Salão / Mesas" at bounding box center [60, 271] width 113 height 18
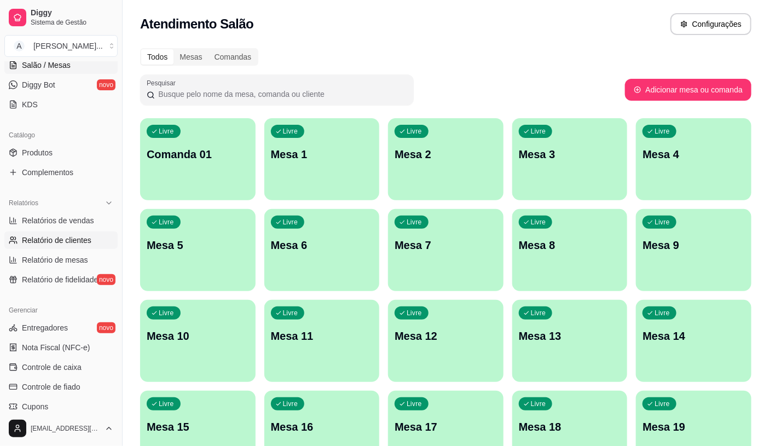
scroll to position [243, 0]
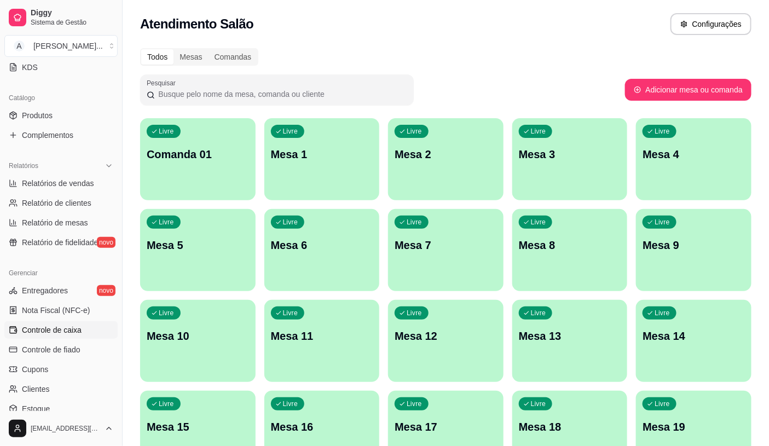
click at [66, 334] on span "Controle de caixa" at bounding box center [52, 330] width 60 height 11
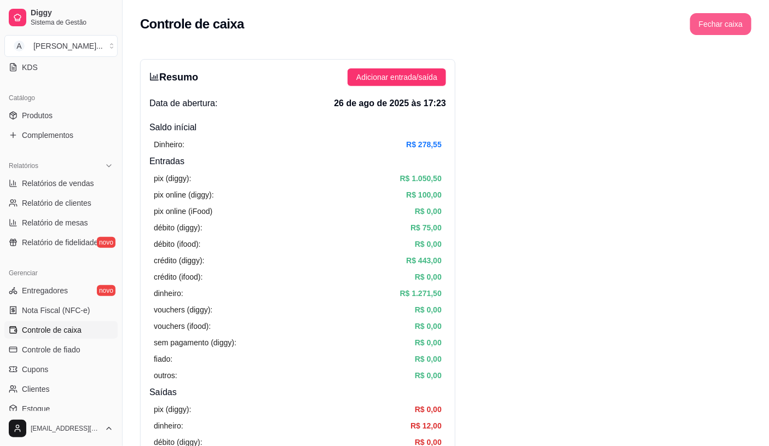
click at [738, 28] on button "Fechar caixa" at bounding box center [720, 24] width 61 height 22
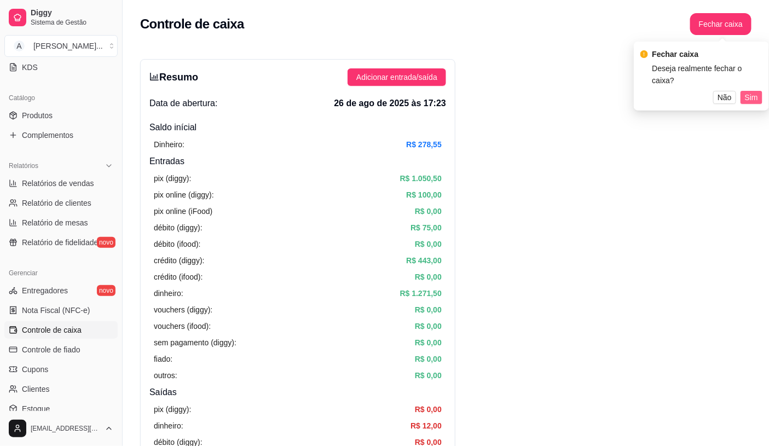
click at [748, 91] on span "Sim" at bounding box center [751, 97] width 13 height 12
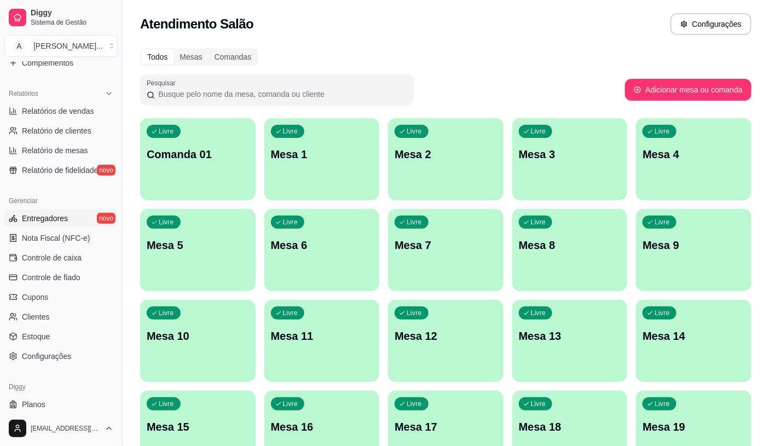
scroll to position [341, 0]
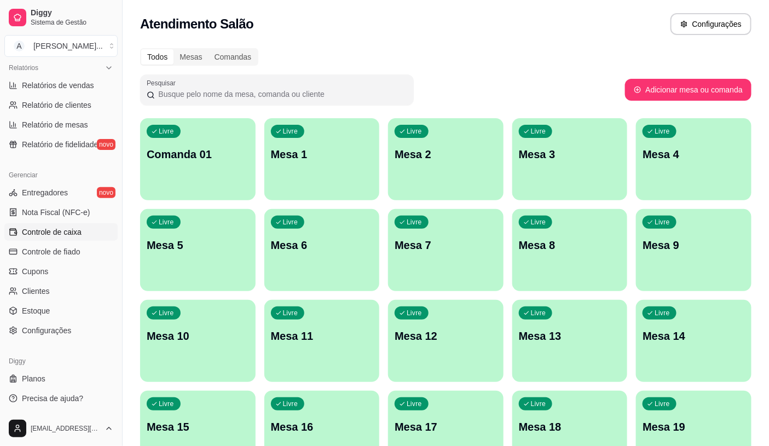
click at [79, 227] on span "Controle de caixa" at bounding box center [52, 232] width 60 height 11
